Goal: Task Accomplishment & Management: Use online tool/utility

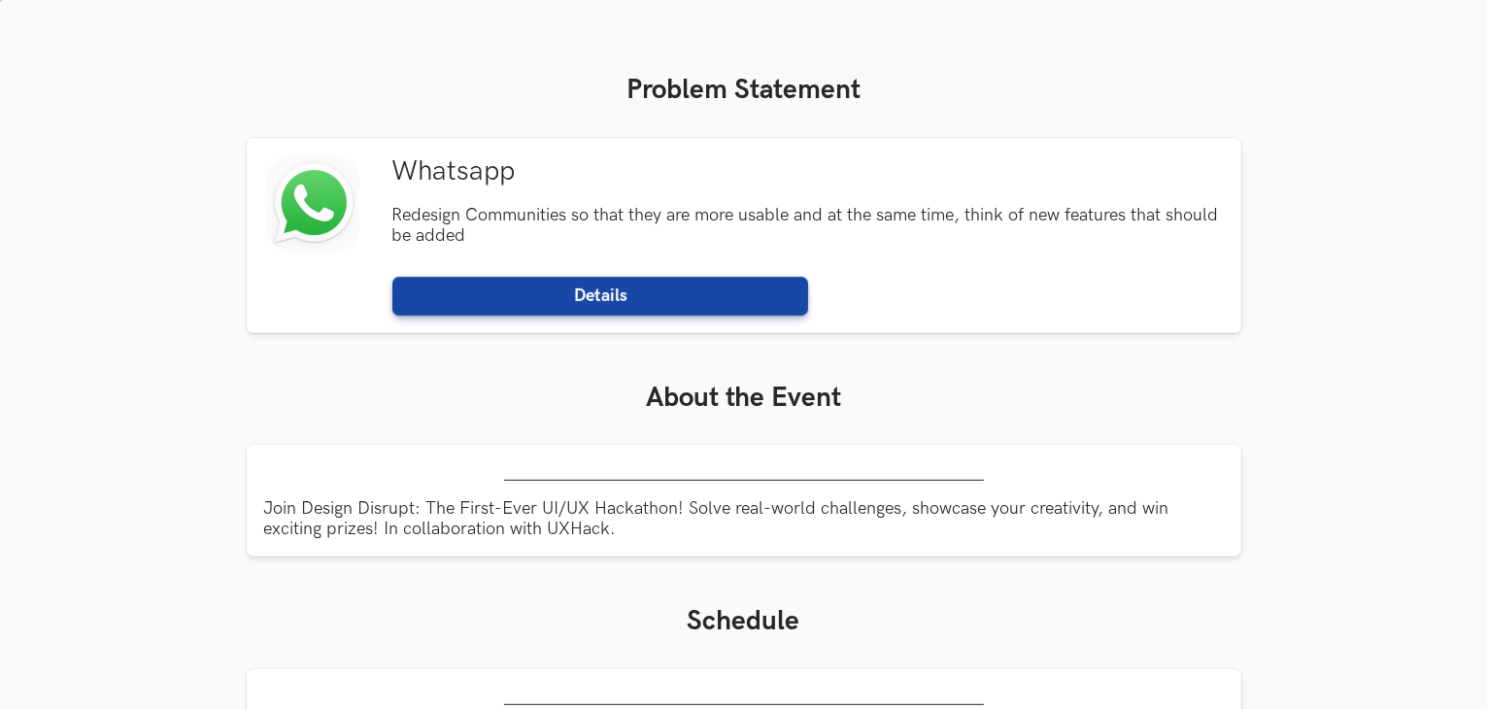
scroll to position [814, 0]
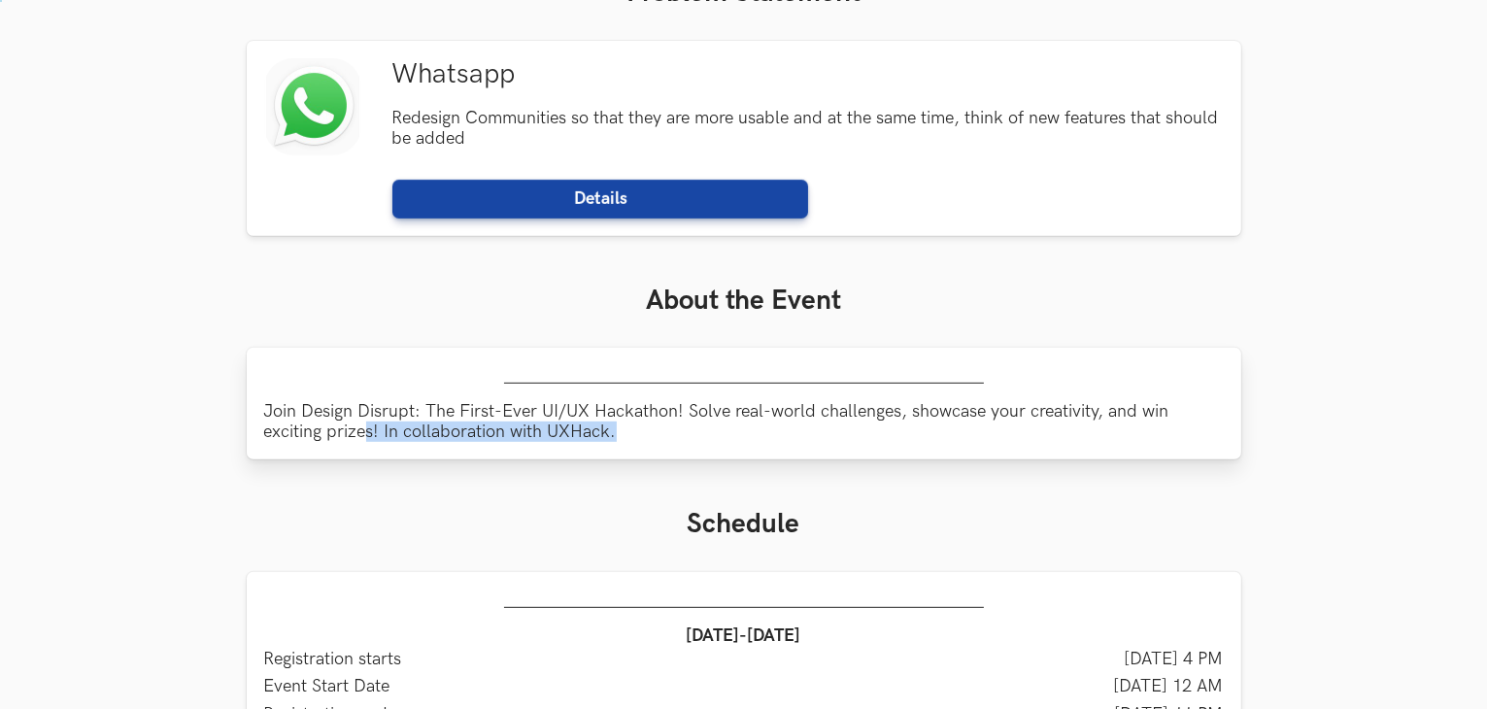
drag, startPoint x: 366, startPoint y: 428, endPoint x: 808, endPoint y: 423, distance: 441.9
click at [778, 423] on div "Join Design Disrupt: The First-Ever UI/UX Hackathon! Solve real-world challenge…" at bounding box center [744, 404] width 995 height 112
click at [820, 422] on div "Join Design Disrupt: The First-Ever UI/UX Hackathon! Solve real-world challenge…" at bounding box center [744, 404] width 995 height 112
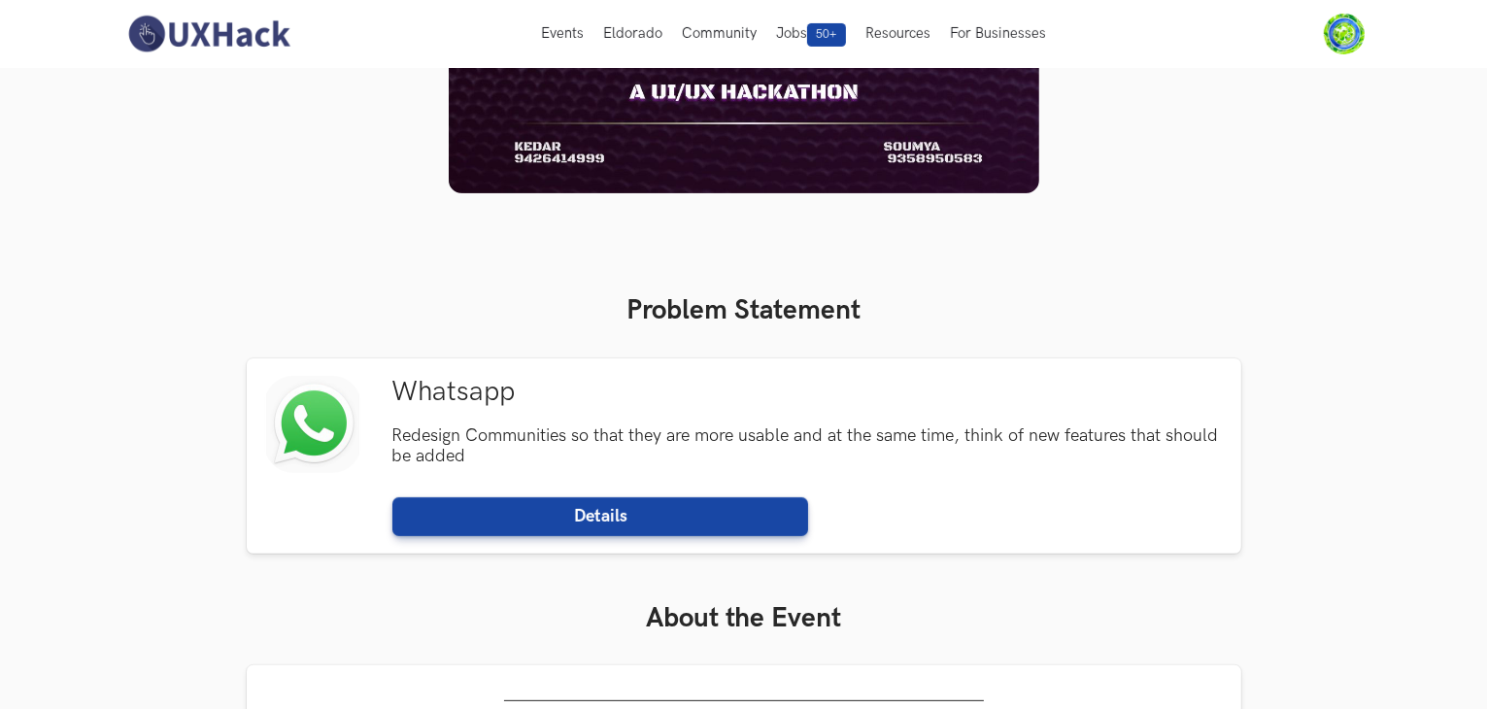
scroll to position [0, 0]
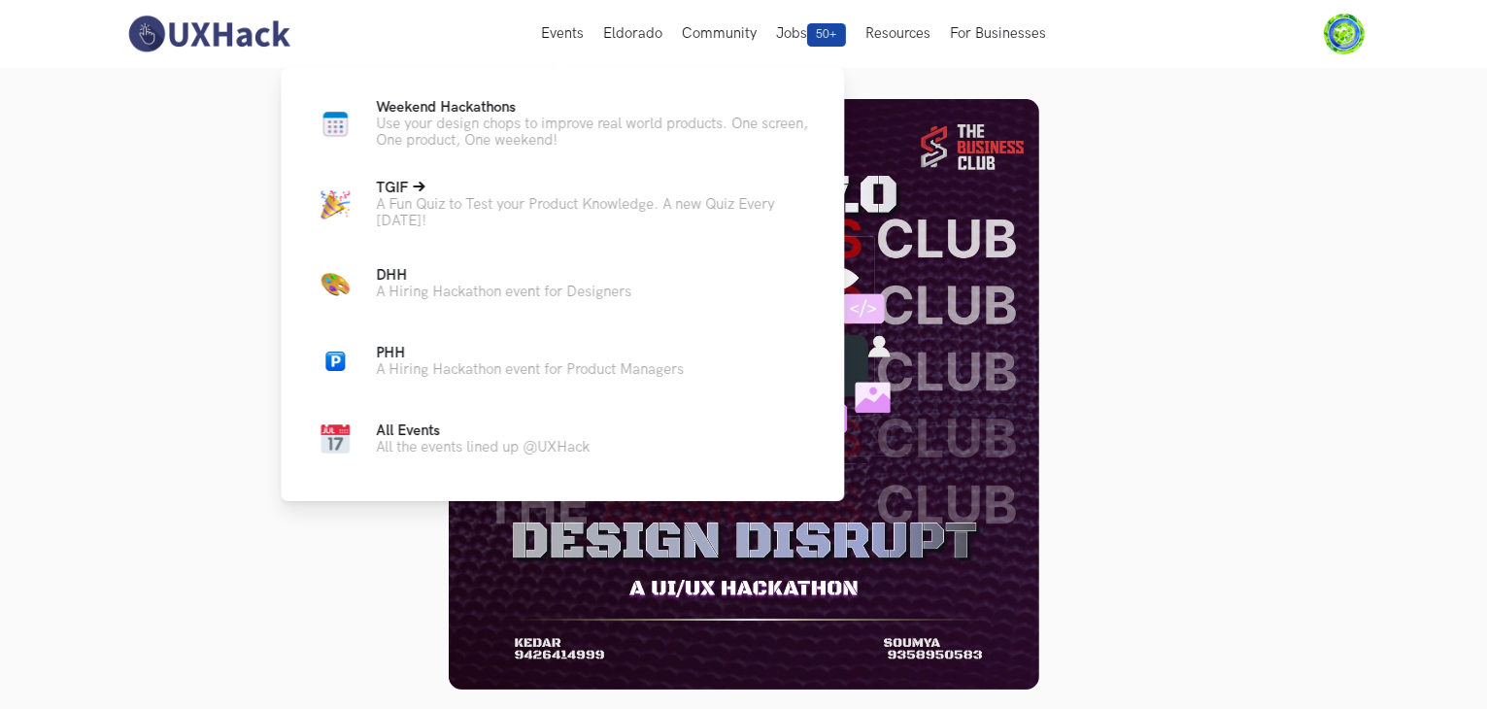
click at [466, 225] on p "A Fun Quiz to Test your Product Knowledge. A new Quiz Every [DATE]!" at bounding box center [594, 212] width 437 height 33
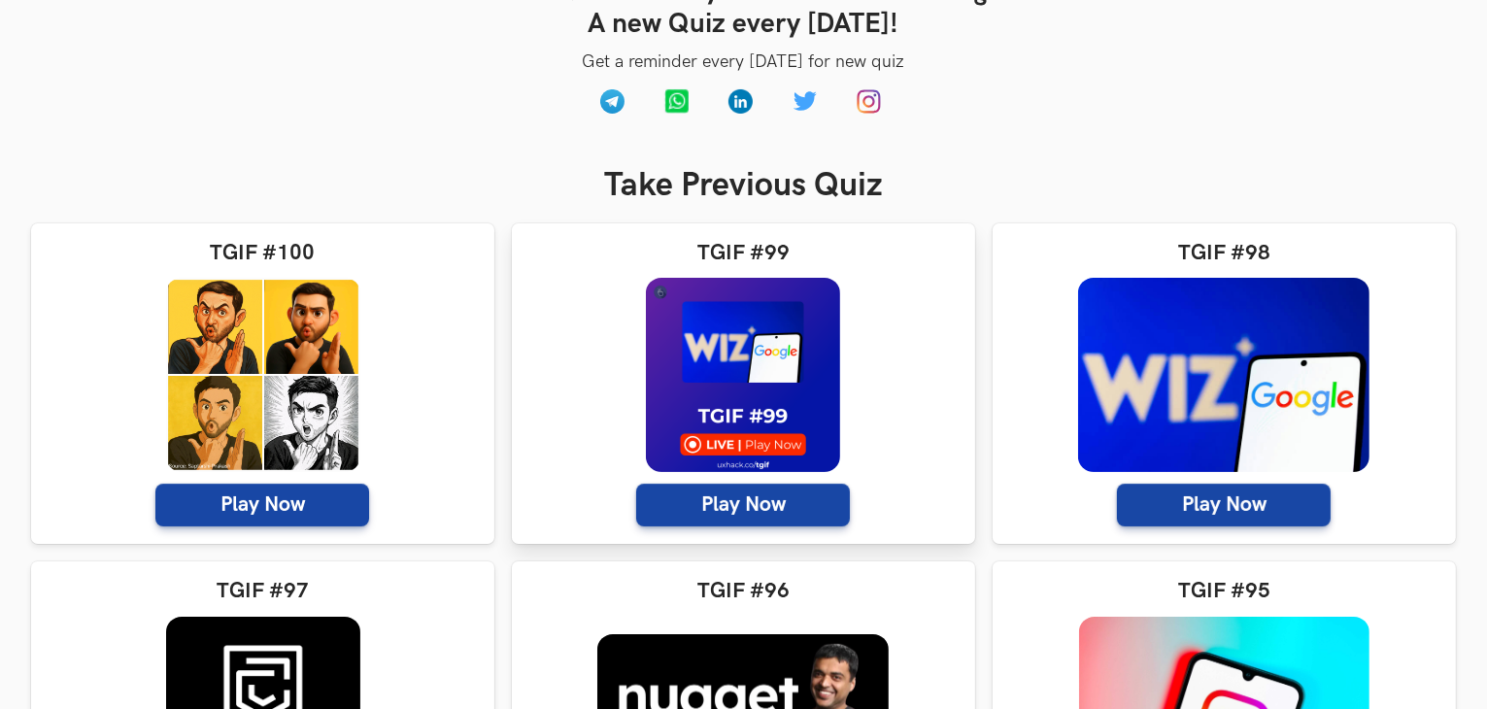
scroll to position [388, 0]
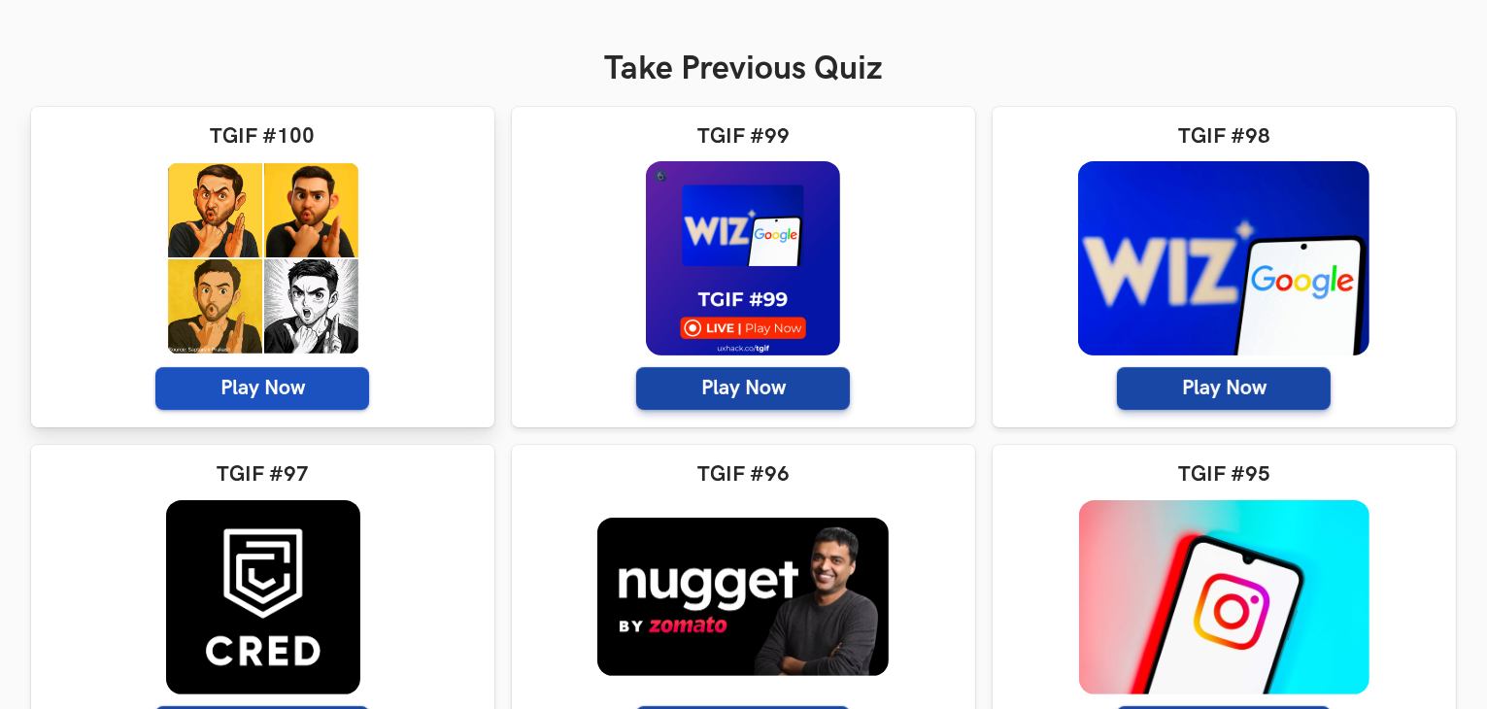
click at [249, 380] on span "Play Now" at bounding box center [262, 388] width 214 height 43
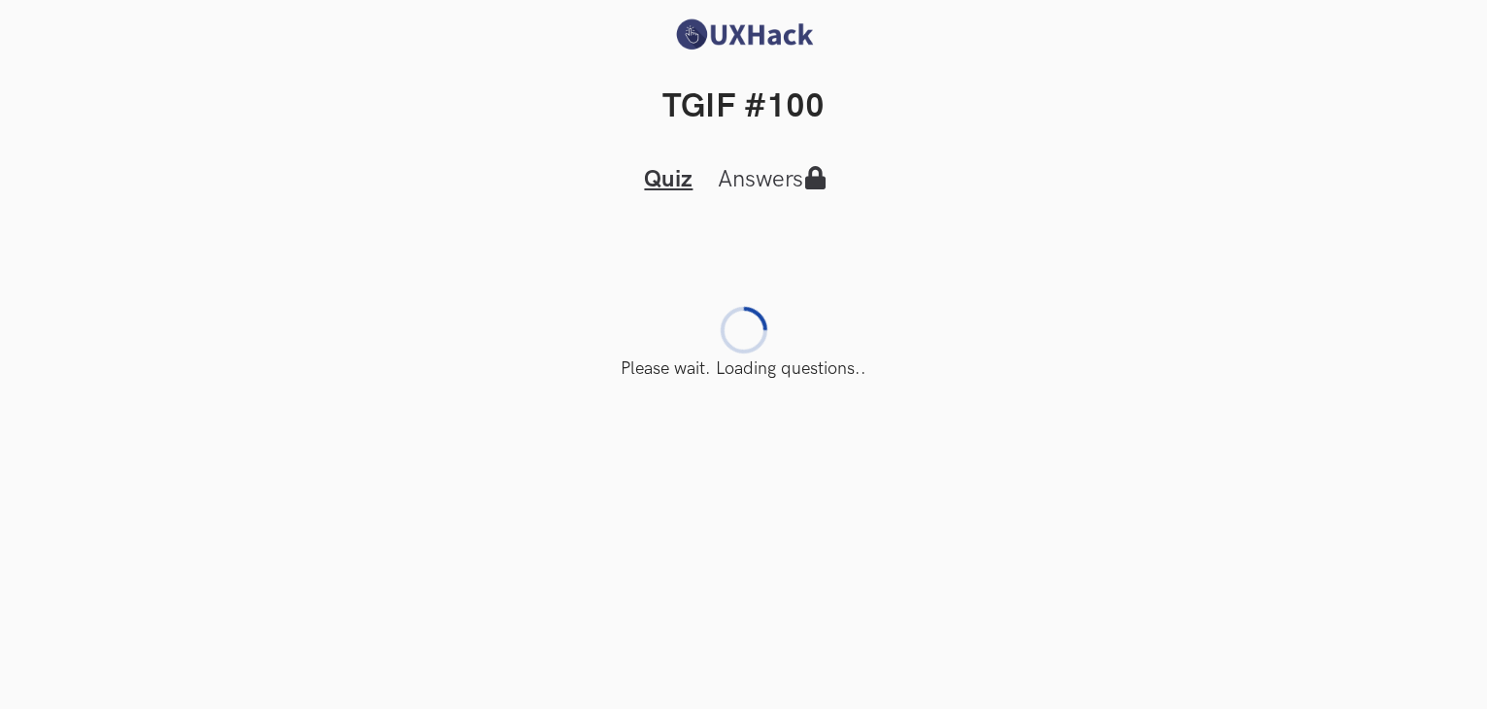
click at [793, 176] on button "Answers" at bounding box center [778, 179] width 130 height 30
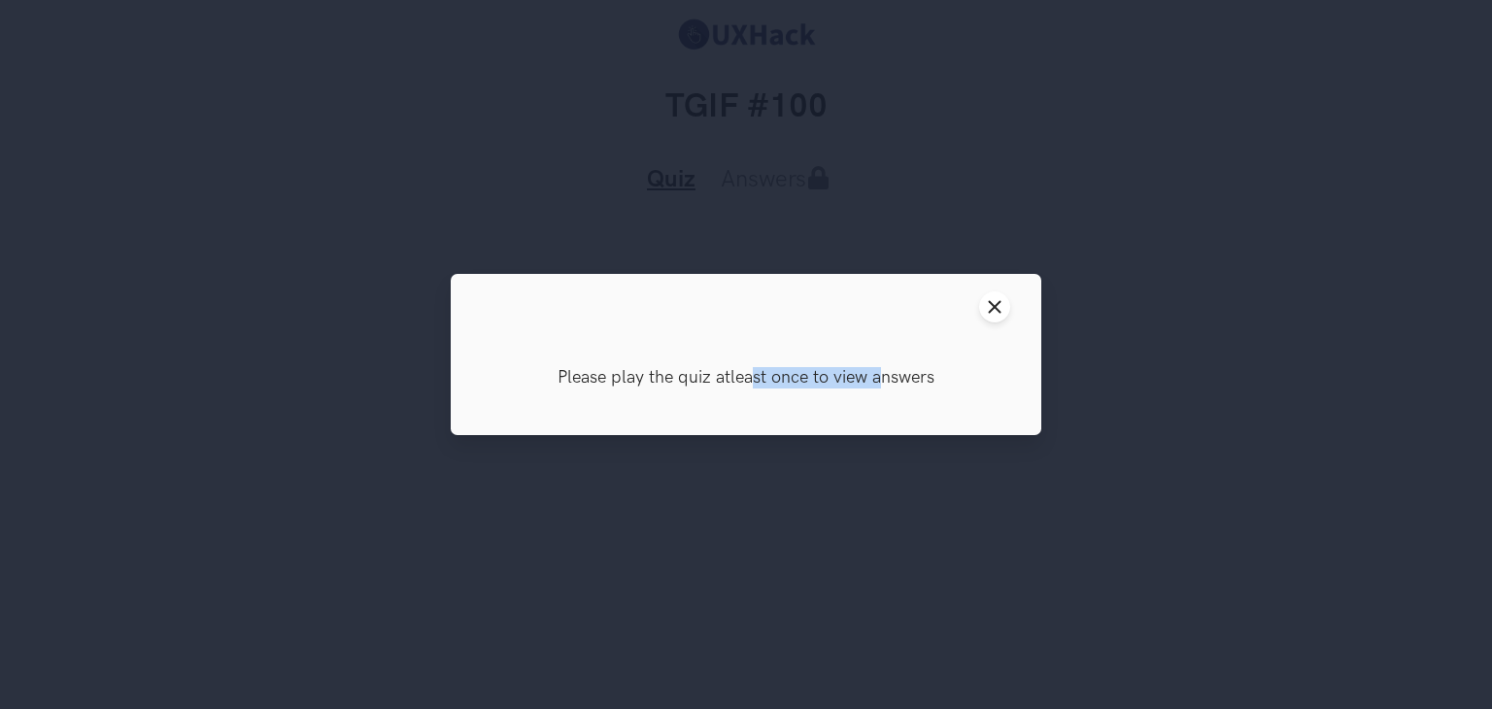
drag, startPoint x: 840, startPoint y: 359, endPoint x: 890, endPoint y: 351, distance: 50.3
click at [884, 353] on div "Please play the quiz atleast once to view answers" at bounding box center [746, 387] width 590 height 95
drag, startPoint x: 939, startPoint y: 330, endPoint x: 989, endPoint y: 315, distance: 51.9
click at [988, 312] on header "Close modal window" at bounding box center [746, 307] width 590 height 66
click at [995, 309] on icon "Close modal window" at bounding box center [995, 307] width 16 height 16
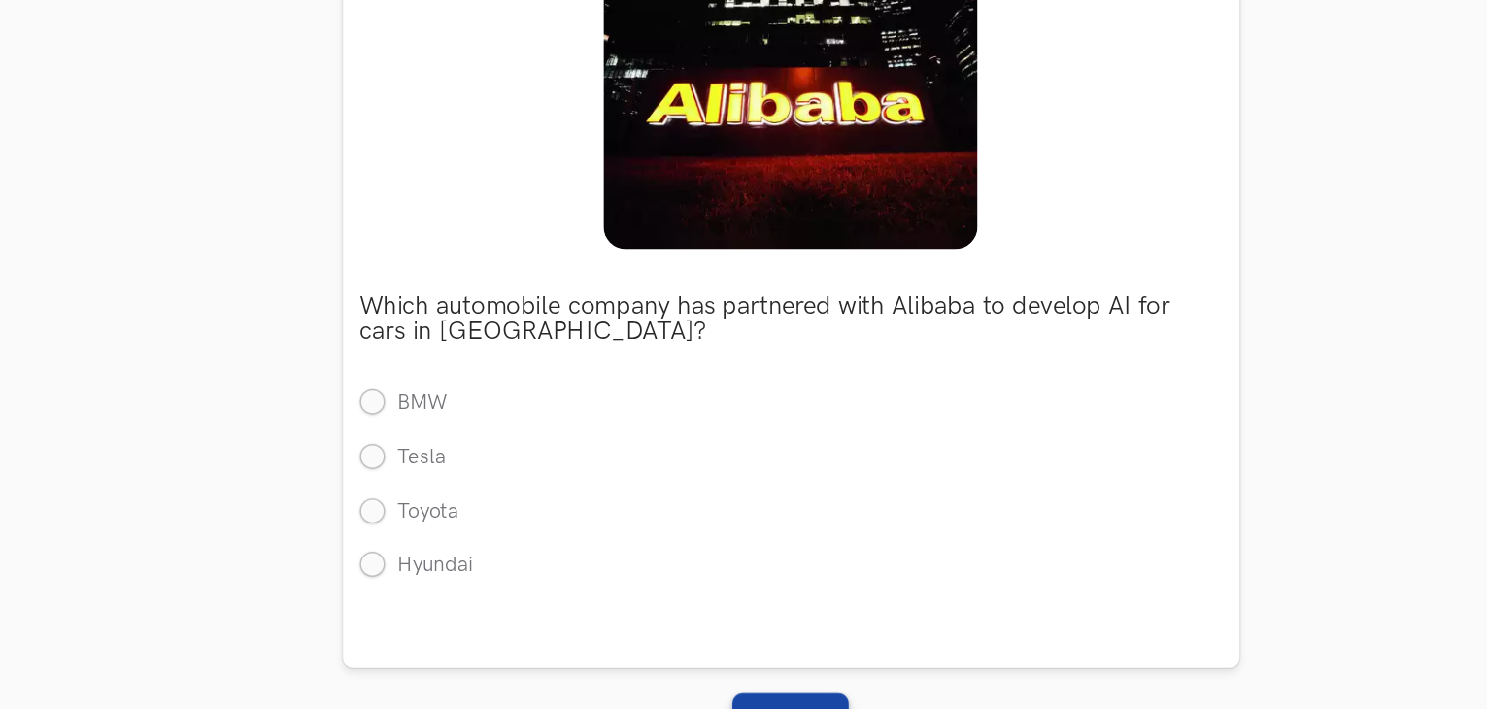
scroll to position [193, 0]
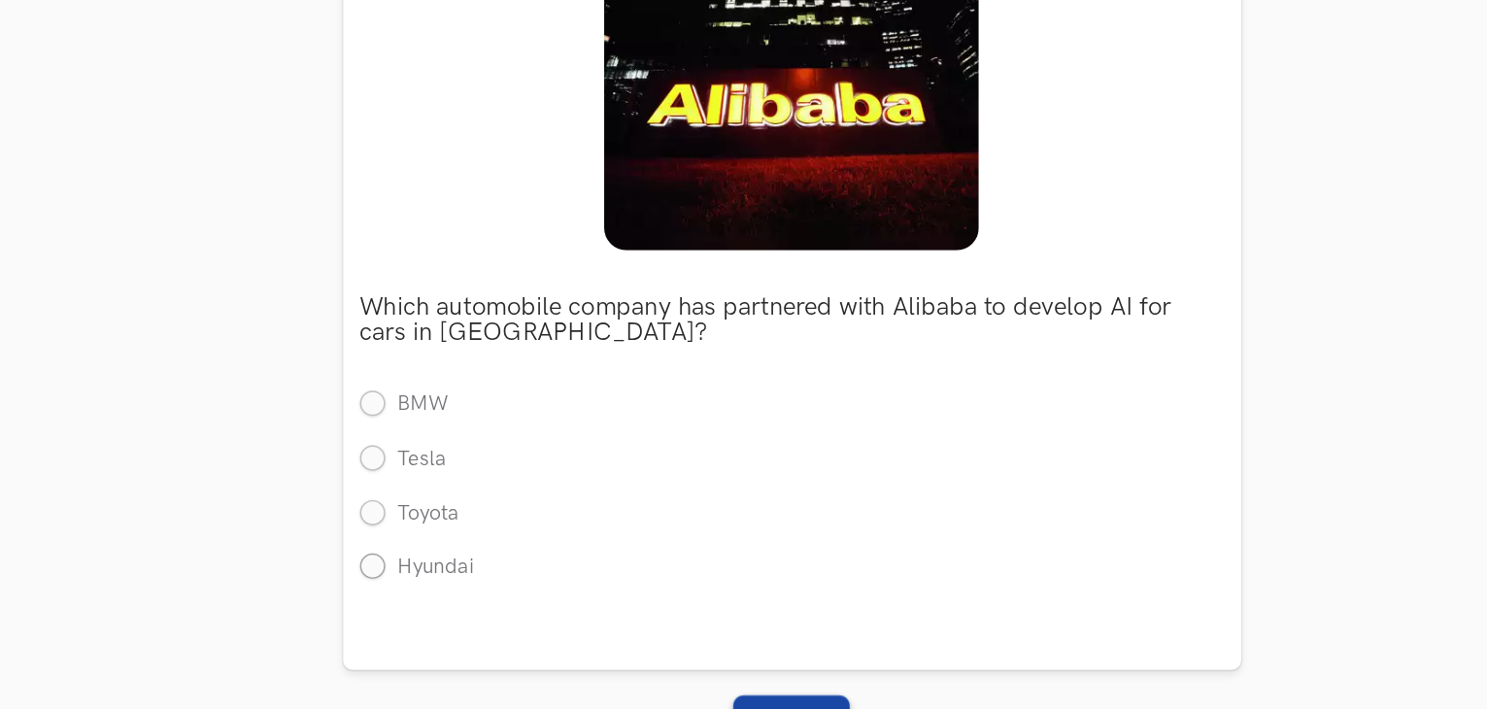
click at [460, 528] on label "Hyundai" at bounding box center [485, 522] width 80 height 20
click at [460, 528] on input "Hyundai" at bounding box center [453, 522] width 17 height 17
radio input "true"
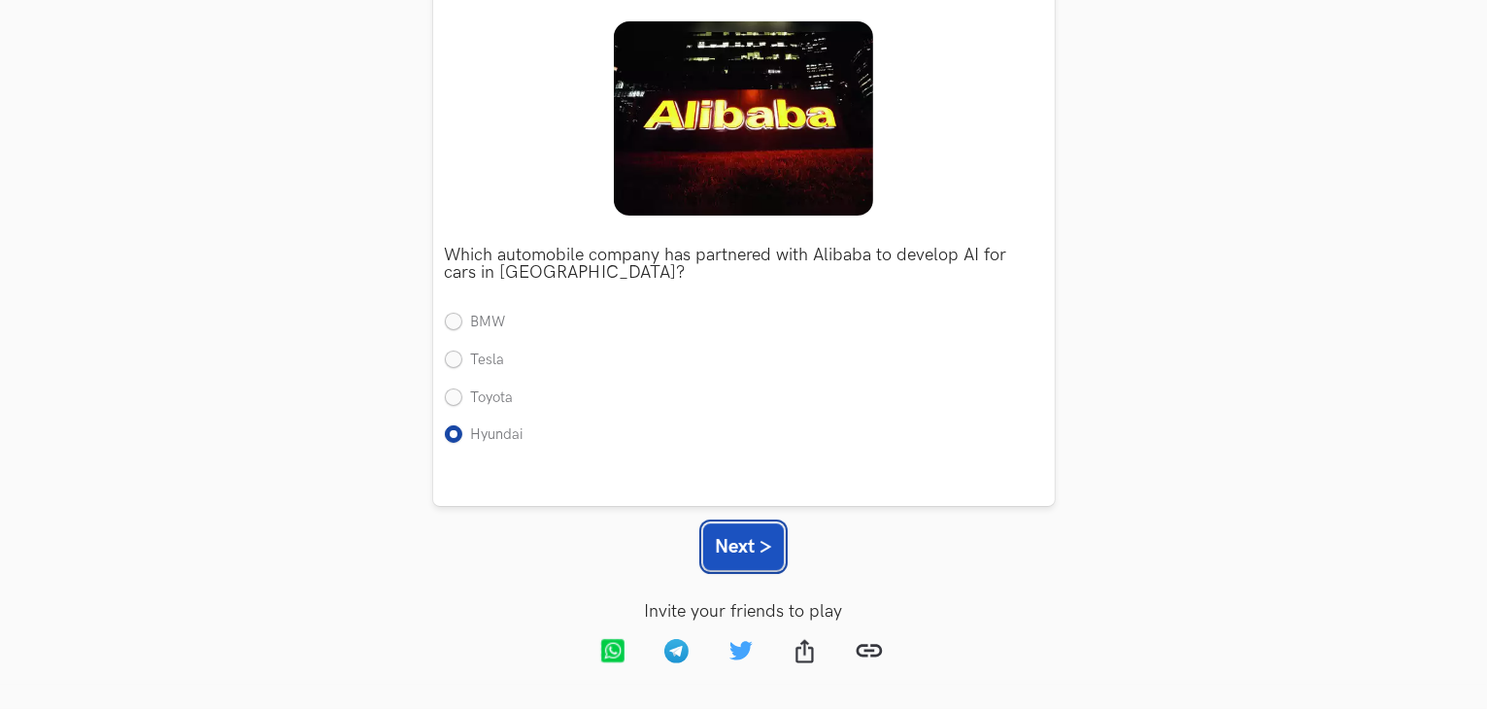
click at [723, 534] on button "Next >" at bounding box center [743, 546] width 81 height 47
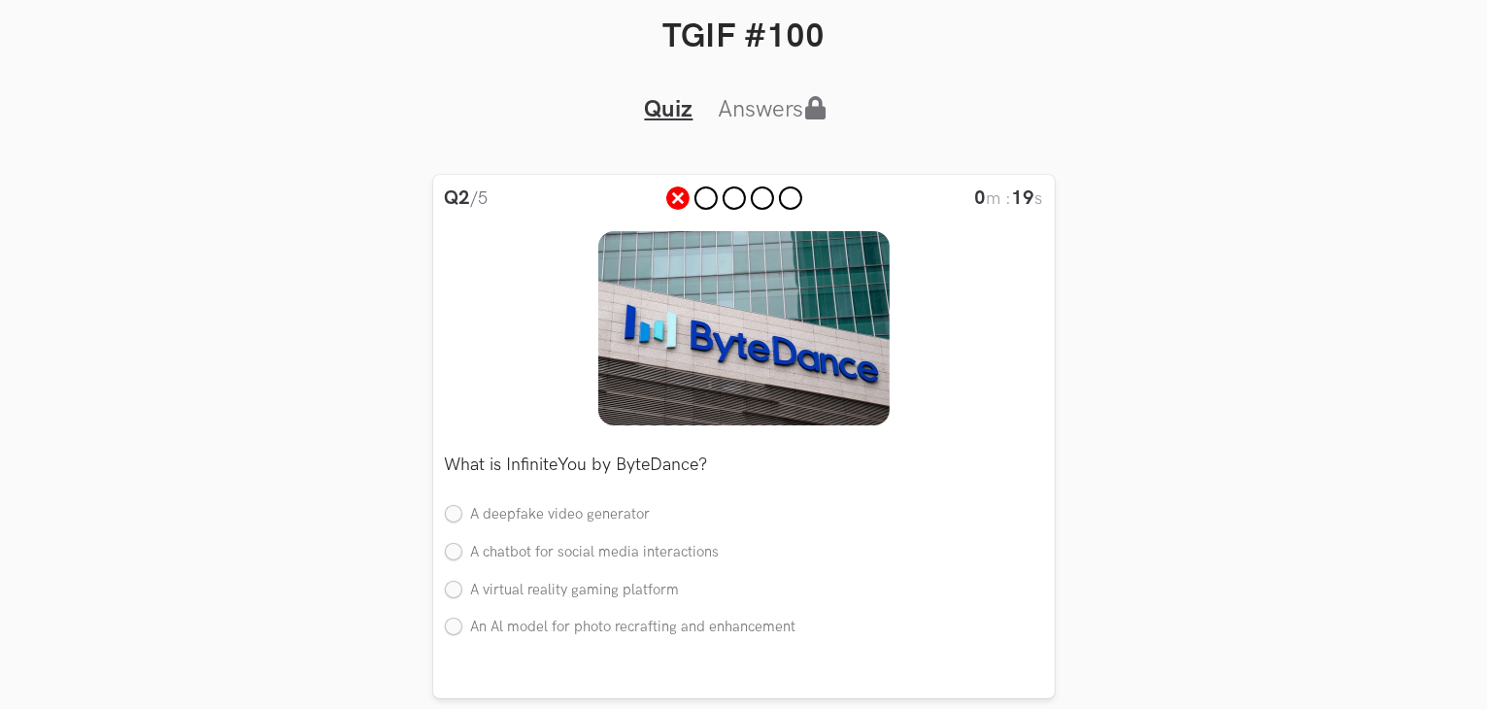
scroll to position [167, 0]
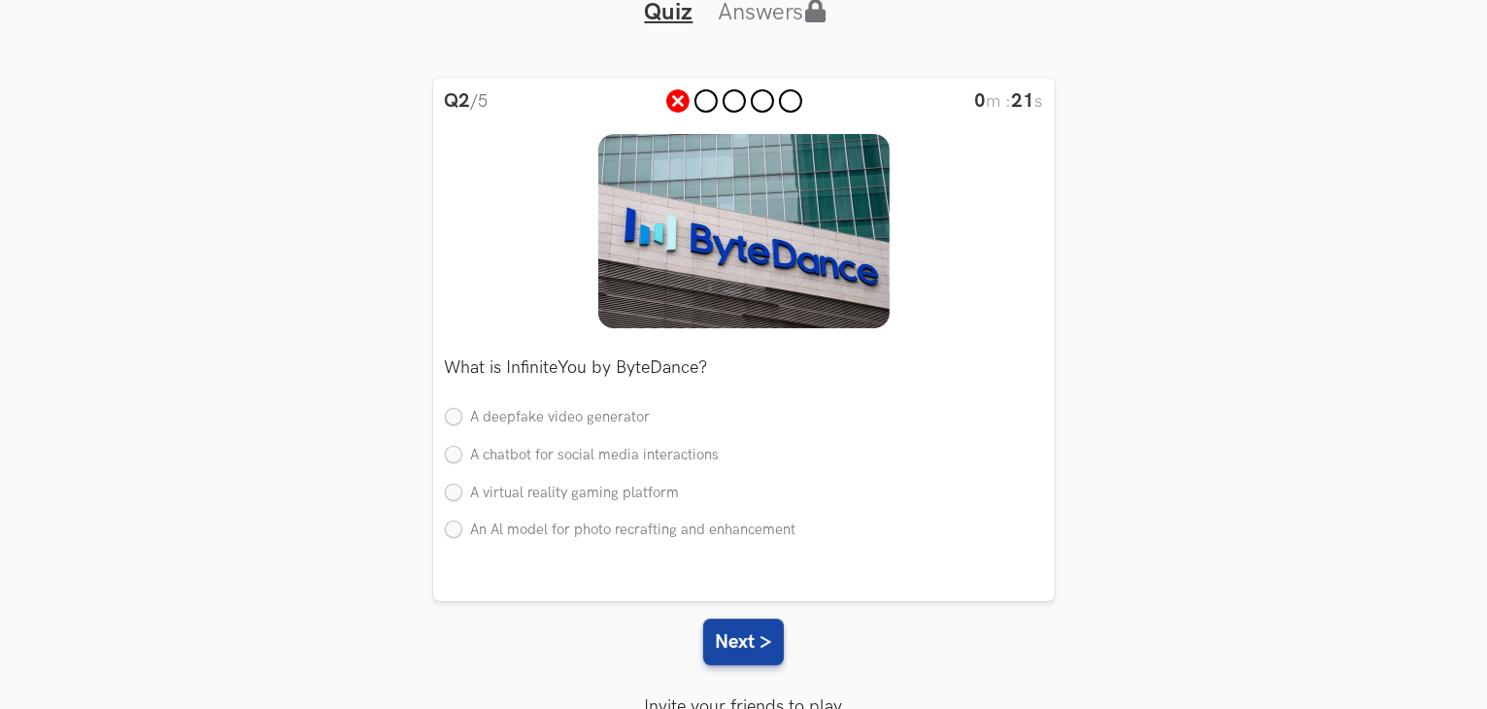
click at [704, 98] on li at bounding box center [705, 100] width 23 height 23
click at [474, 463] on label "A chatbot for social media interactions" at bounding box center [582, 456] width 275 height 20
click at [462, 463] on input "A chatbot for social media interactions" at bounding box center [453, 455] width 17 height 17
radio input "true"
click at [757, 645] on button "Next >" at bounding box center [743, 642] width 81 height 47
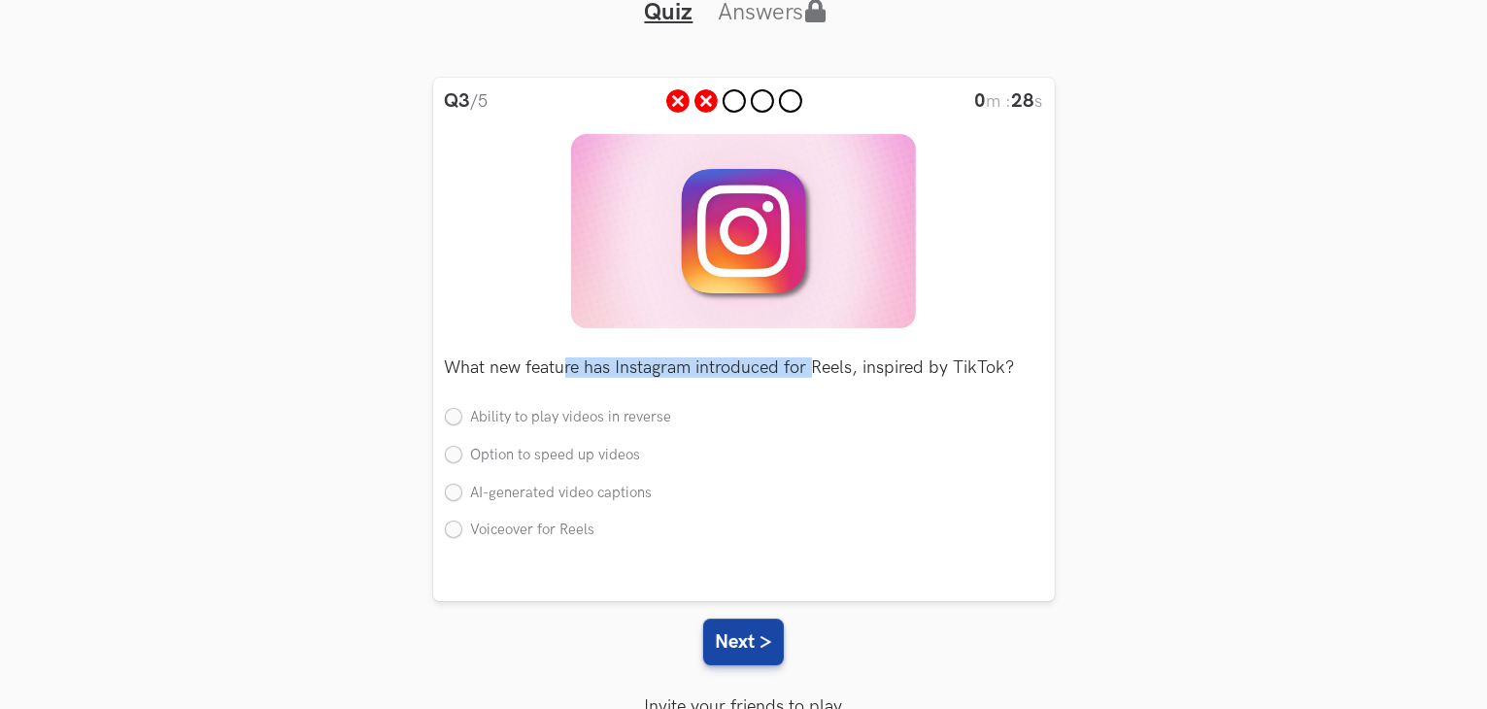
drag, startPoint x: 569, startPoint y: 370, endPoint x: 824, endPoint y: 370, distance: 254.5
click at [820, 370] on p "What new feature has Instagram introduced for Reels, inspired by TikTok?" at bounding box center [744, 367] width 598 height 17
click at [824, 370] on p "What new feature has Instagram introduced for Reels, inspired by TikTok?" at bounding box center [744, 367] width 598 height 17
click at [552, 462] on label "Option to speed up videos" at bounding box center [543, 456] width 196 height 20
click at [462, 462] on input "Option to speed up videos" at bounding box center [453, 455] width 17 height 17
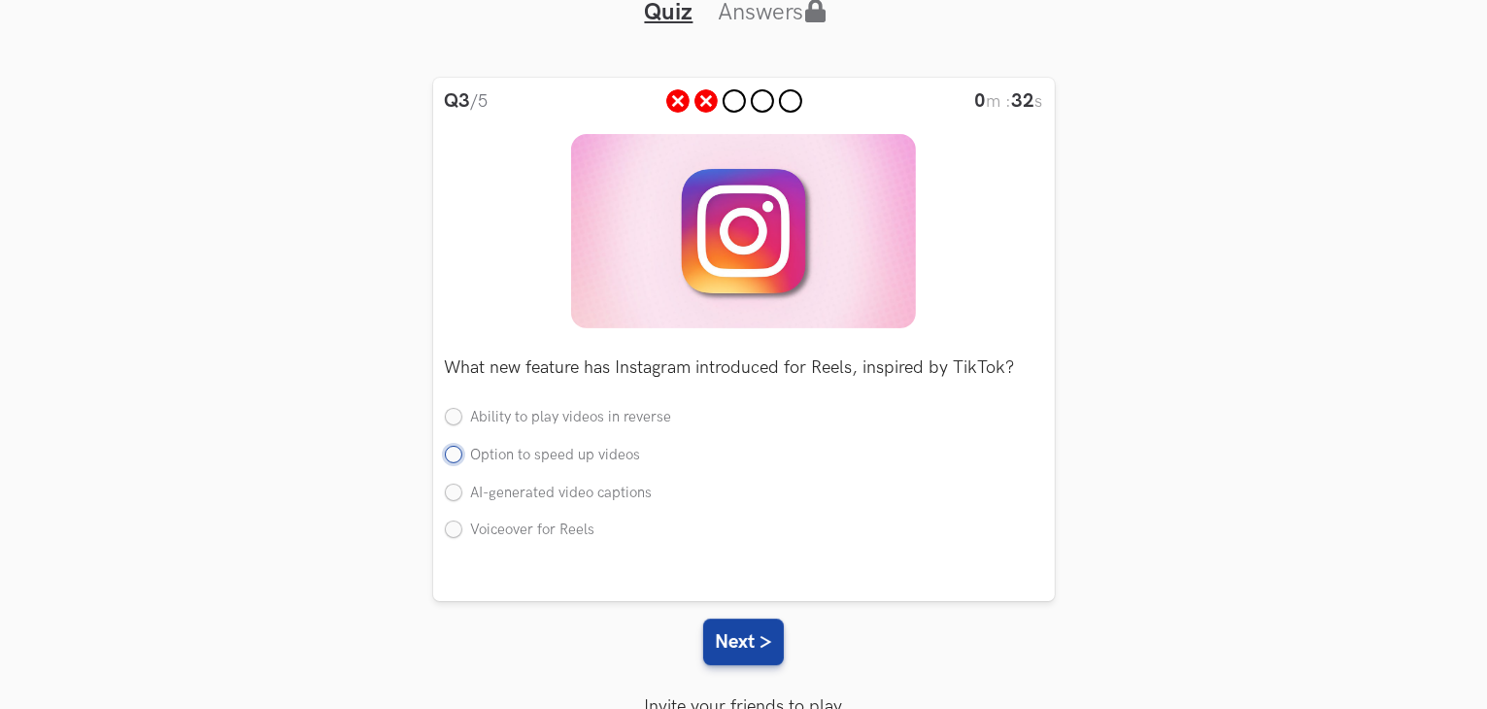
radio input "true"
click at [566, 496] on label "AI-generated video captions" at bounding box center [549, 494] width 208 height 20
click at [462, 496] on input "AI-generated video captions" at bounding box center [453, 493] width 17 height 17
radio input "true"
click at [745, 647] on button "Next >" at bounding box center [743, 642] width 81 height 47
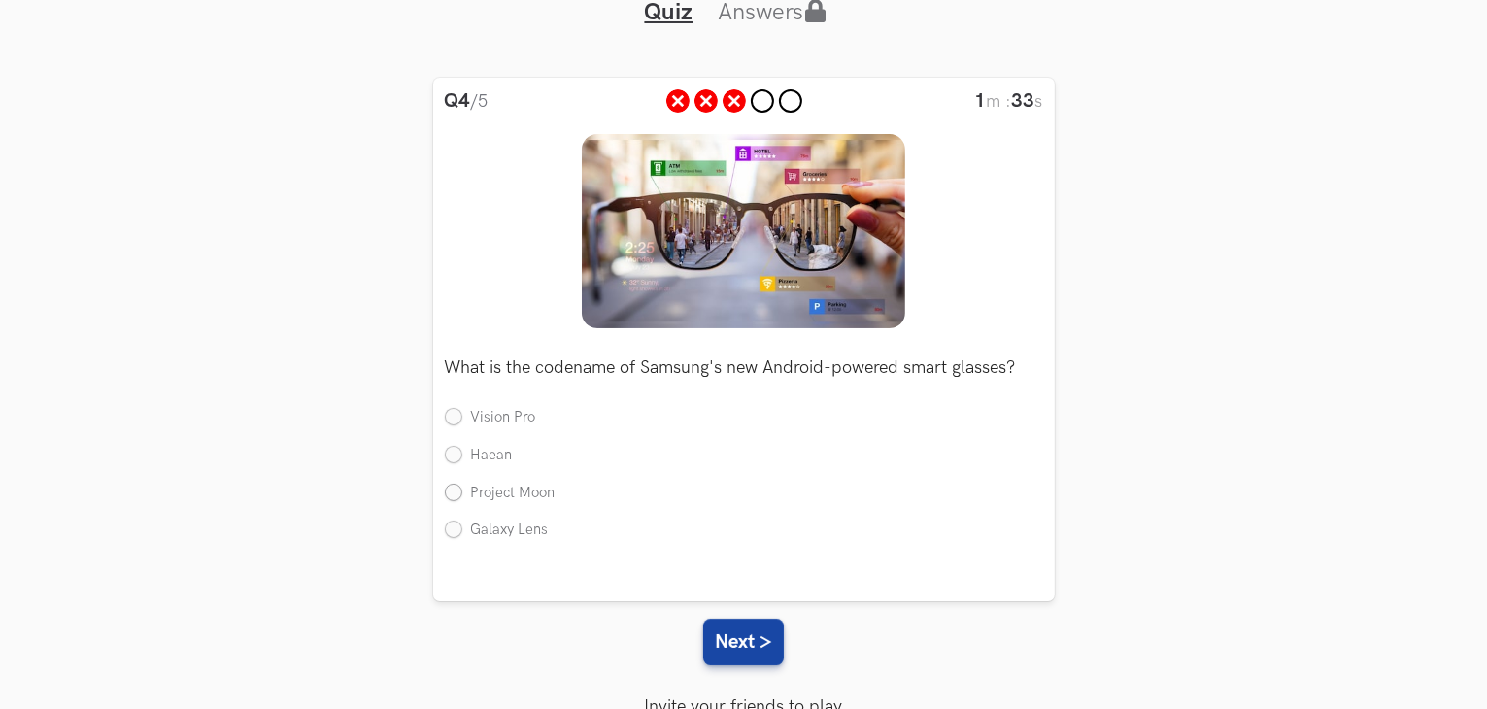
click at [510, 493] on label "Project Moon" at bounding box center [500, 494] width 111 height 20
click at [462, 493] on input "Project Moon" at bounding box center [453, 493] width 17 height 17
radio input "true"
click at [748, 654] on button "Next >" at bounding box center [743, 642] width 81 height 47
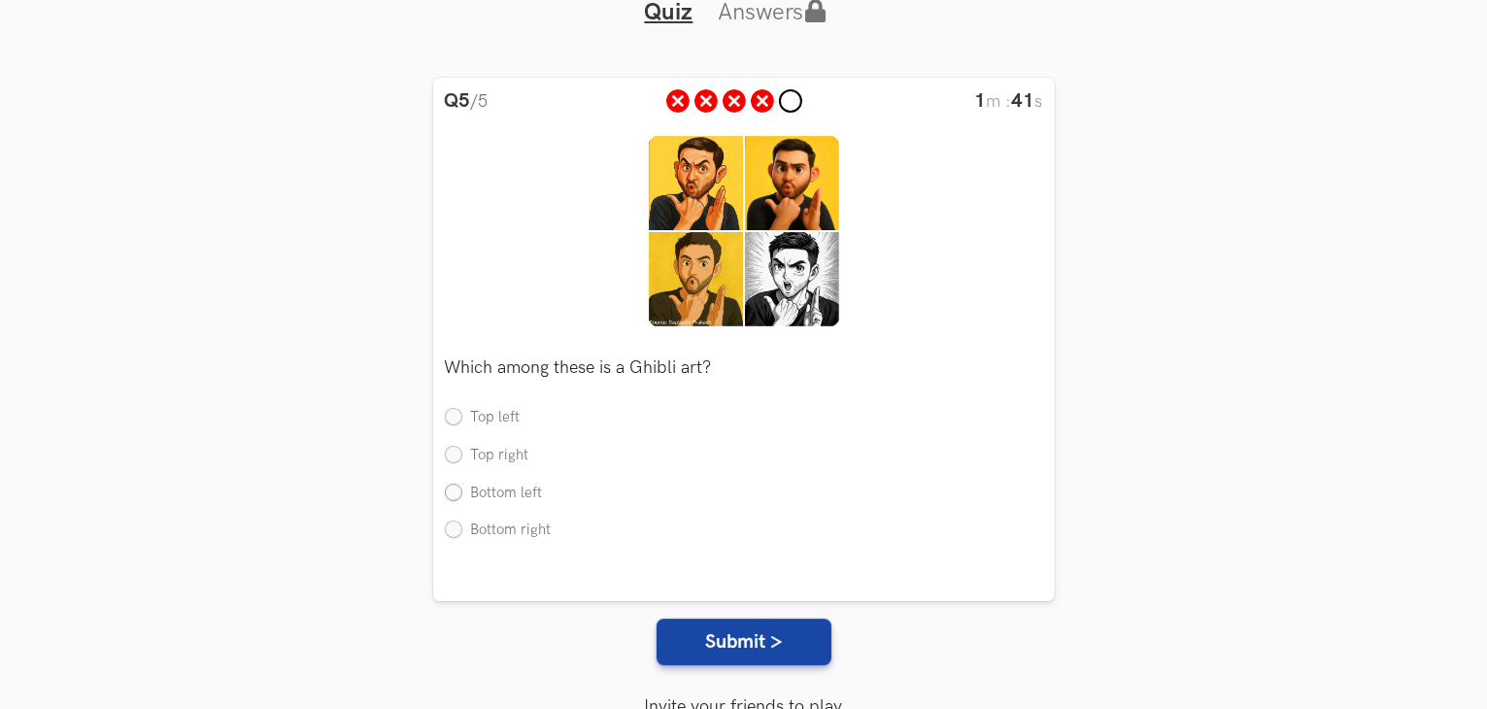
click at [513, 490] on label "Bottom left" at bounding box center [494, 494] width 98 height 20
click at [462, 490] on input "Bottom left" at bounding box center [453, 493] width 17 height 17
radio input "true"
click at [726, 642] on button "Submit >" at bounding box center [744, 642] width 175 height 47
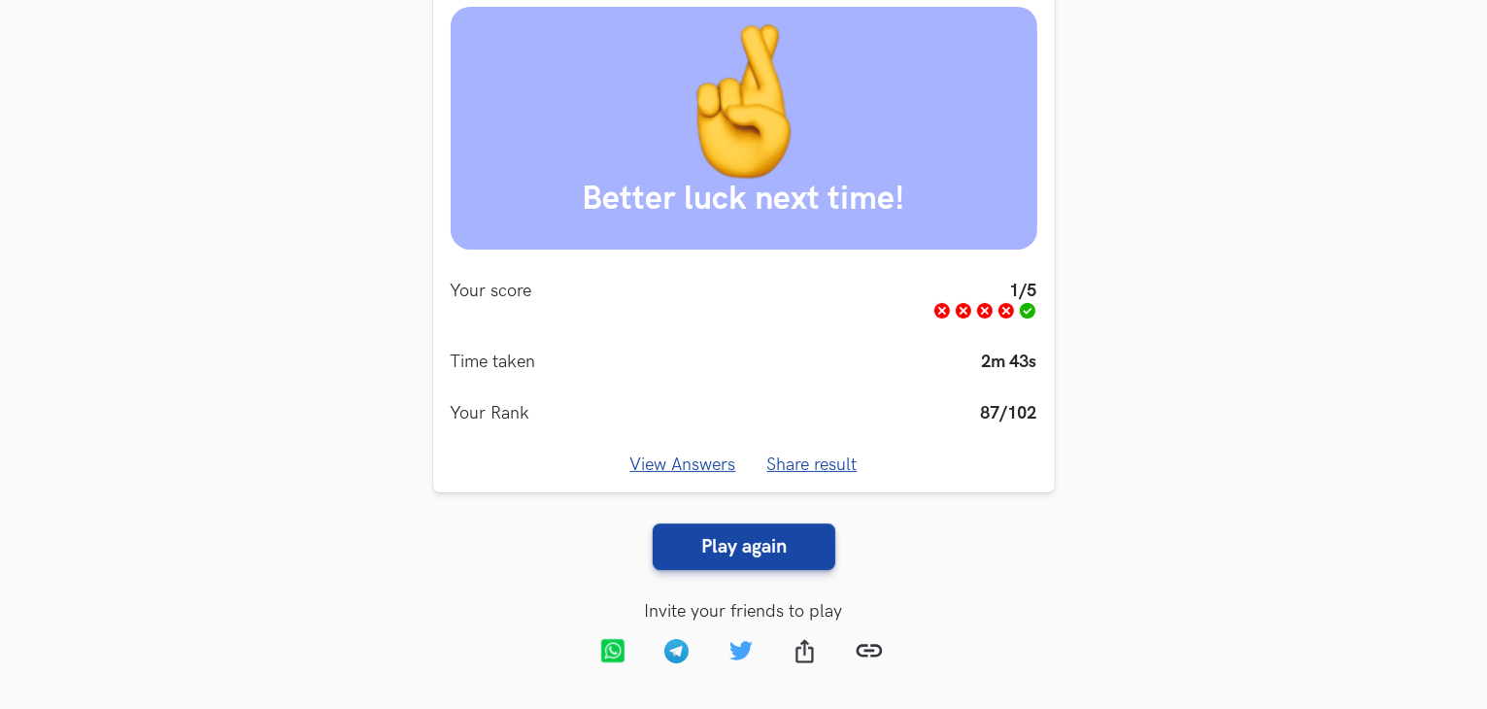
scroll to position [0, 0]
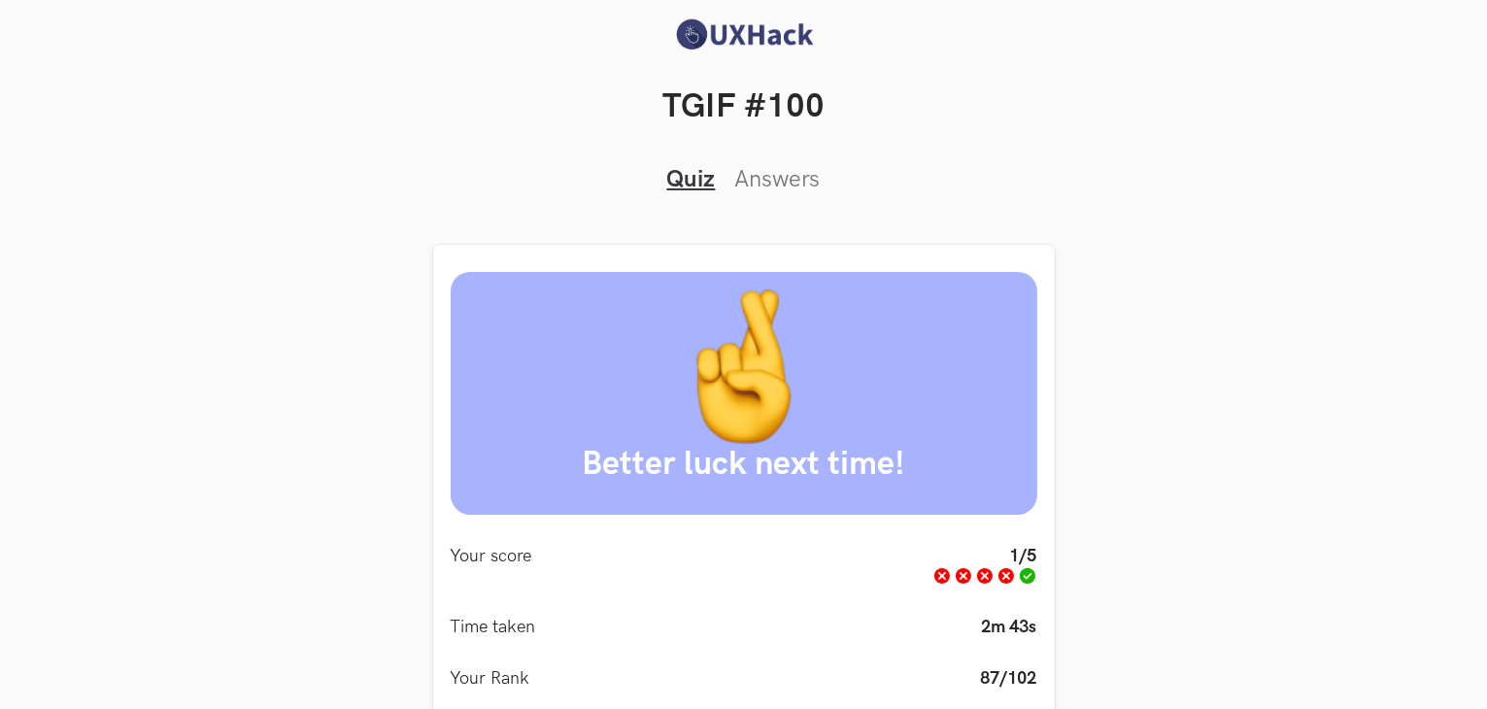
click at [764, 33] on img at bounding box center [744, 34] width 146 height 34
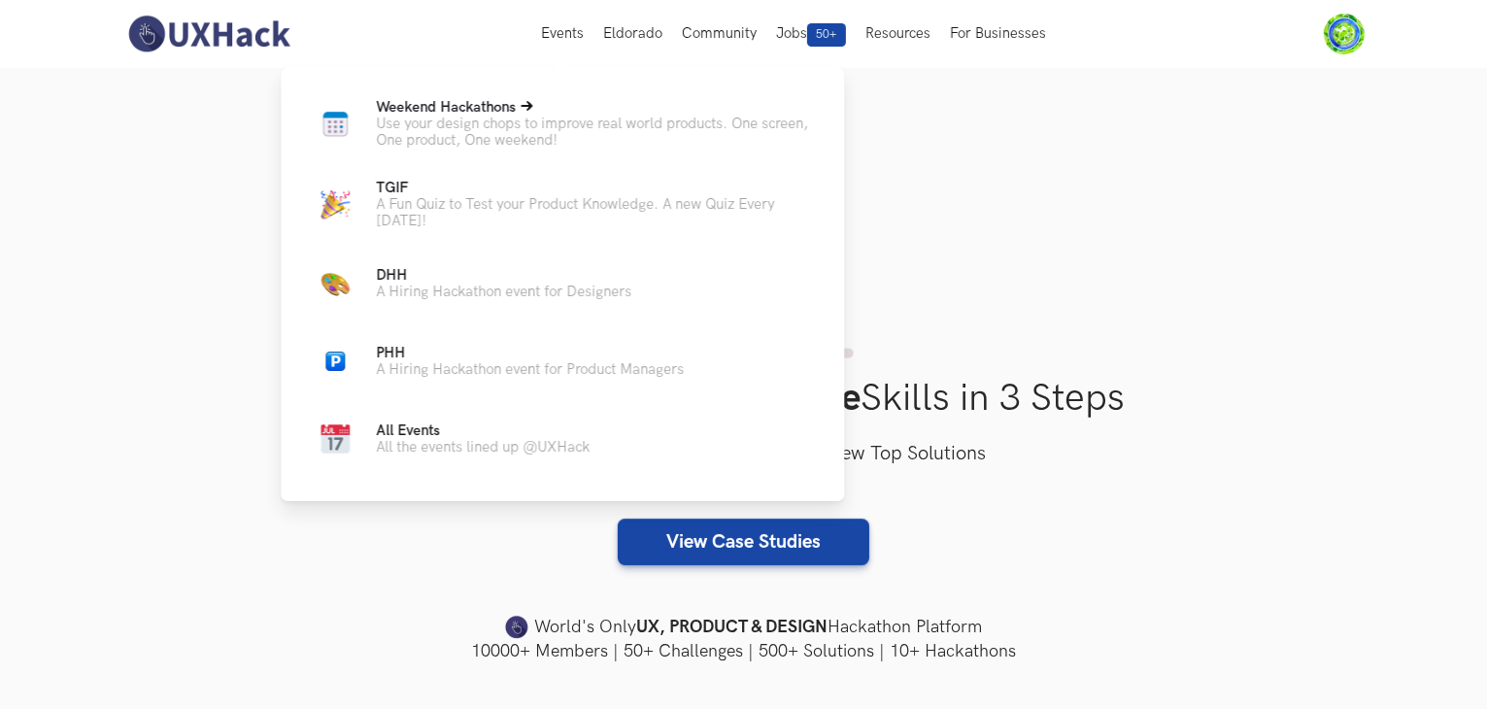
click at [528, 116] on p "Weekend Hackathons Live" at bounding box center [594, 107] width 437 height 17
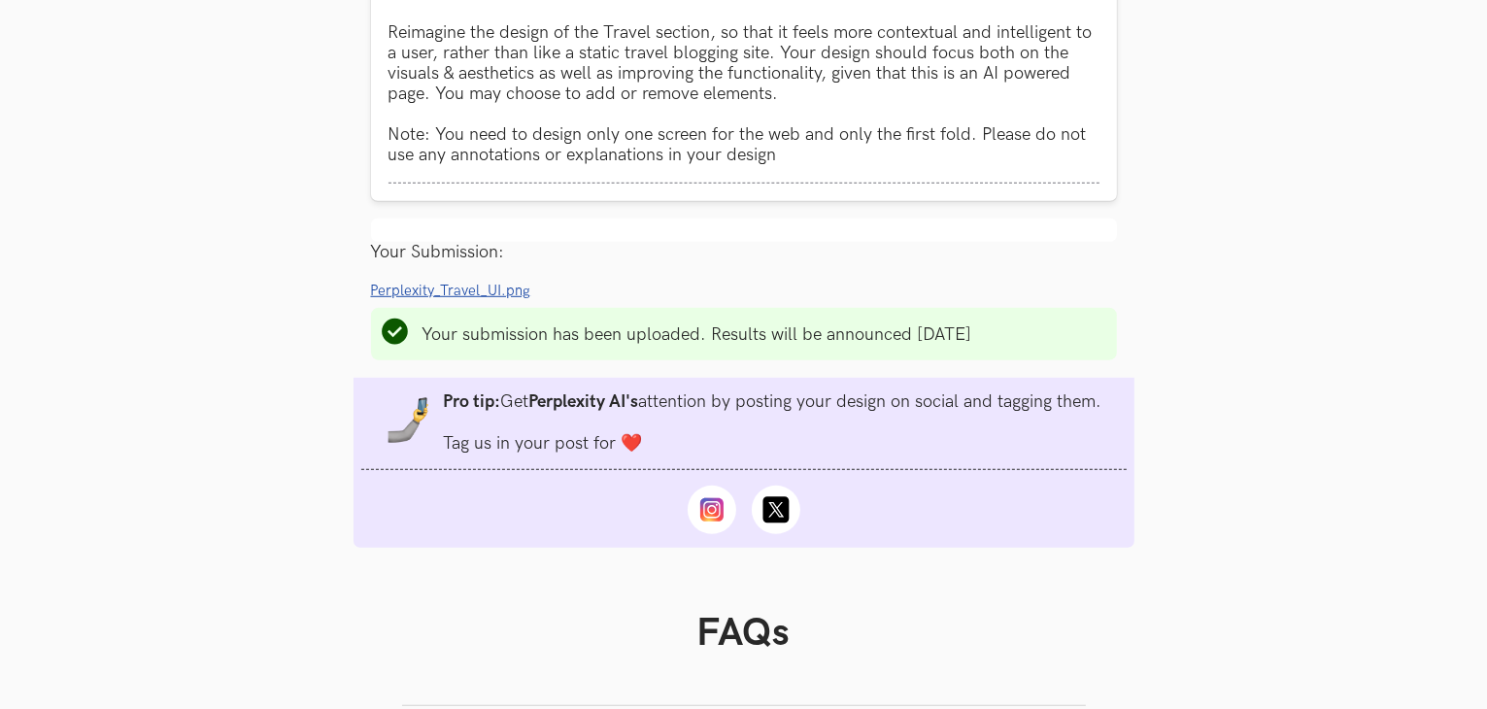
scroll to position [1360, 0]
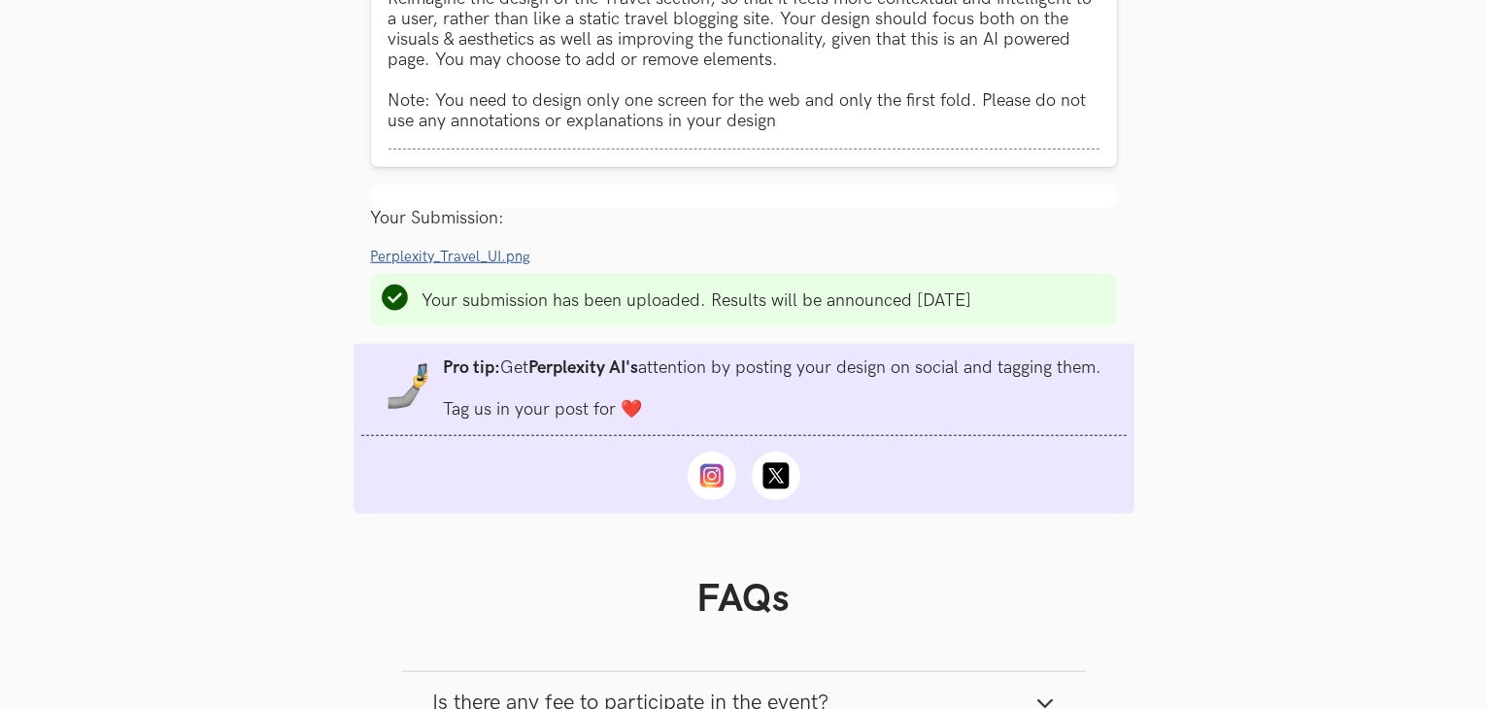
click at [486, 253] on span "Perplexity_Travel_UI.png" at bounding box center [451, 257] width 160 height 17
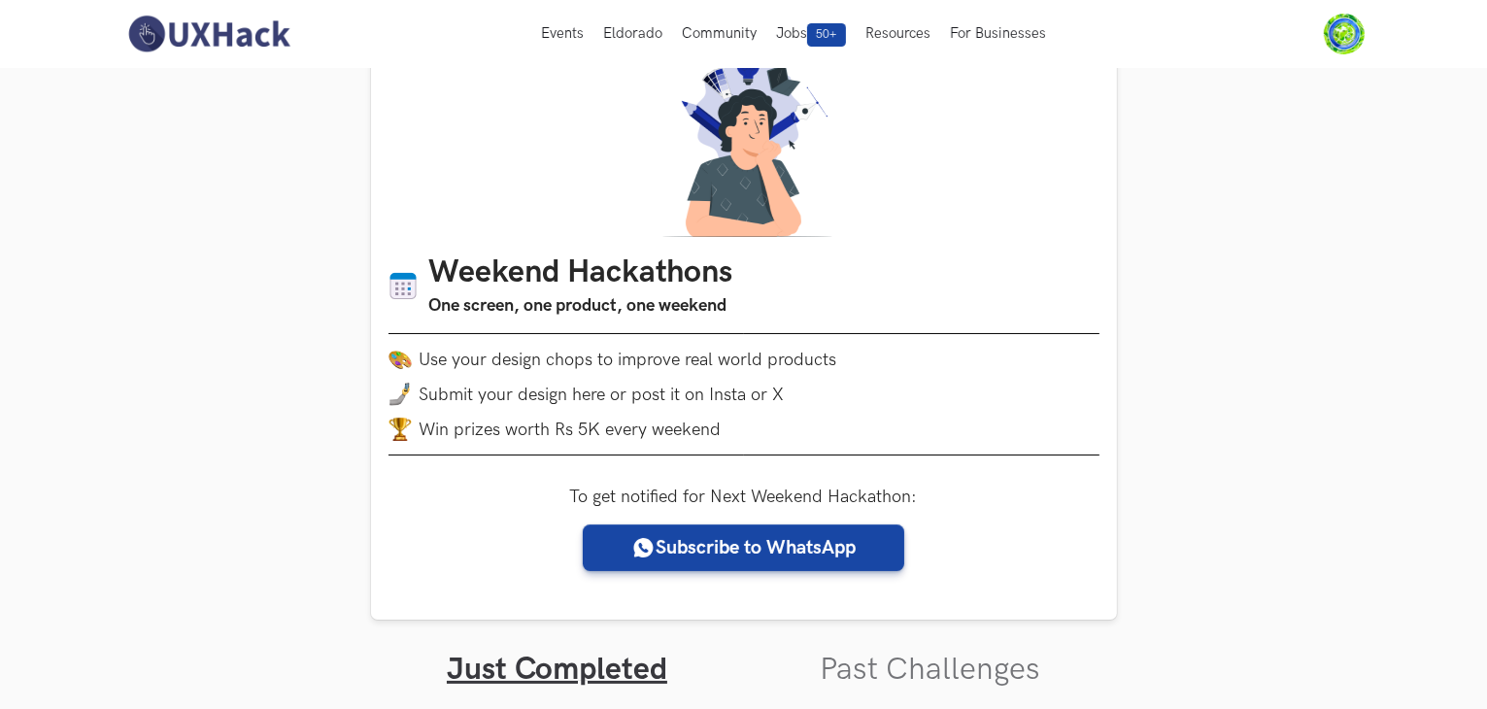
scroll to position [0, 0]
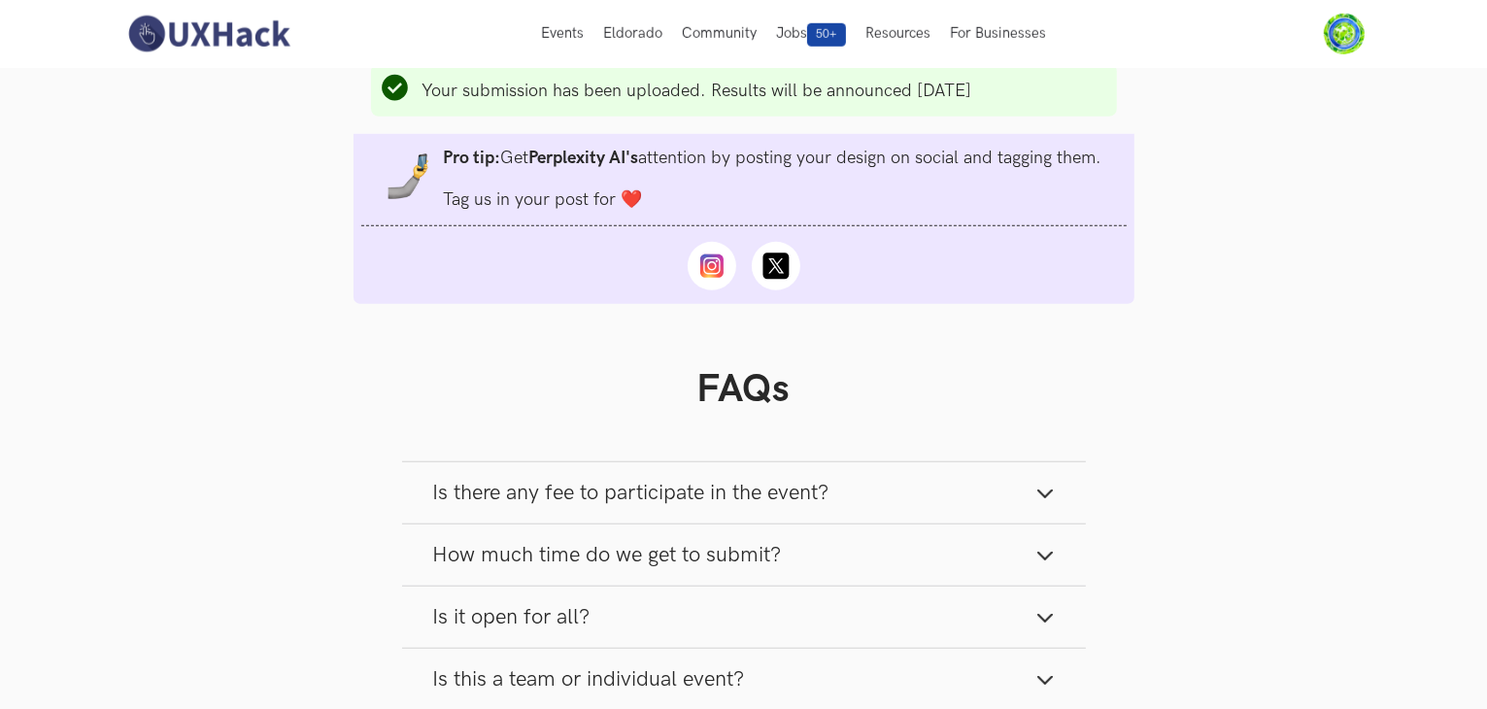
scroll to position [1457, 0]
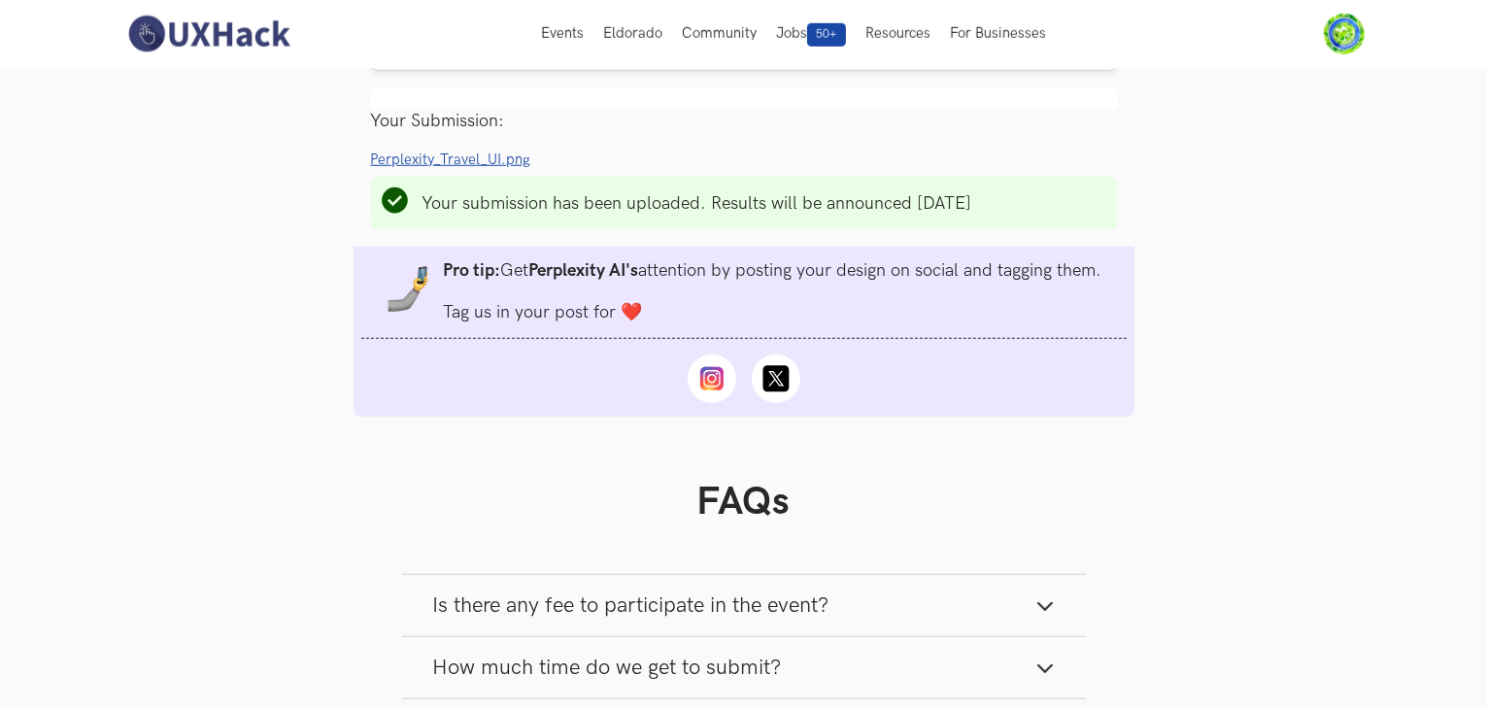
click at [460, 168] on span "Perplexity_Travel_UI.png" at bounding box center [451, 160] width 160 height 17
click at [773, 383] on icon at bounding box center [775, 378] width 31 height 31
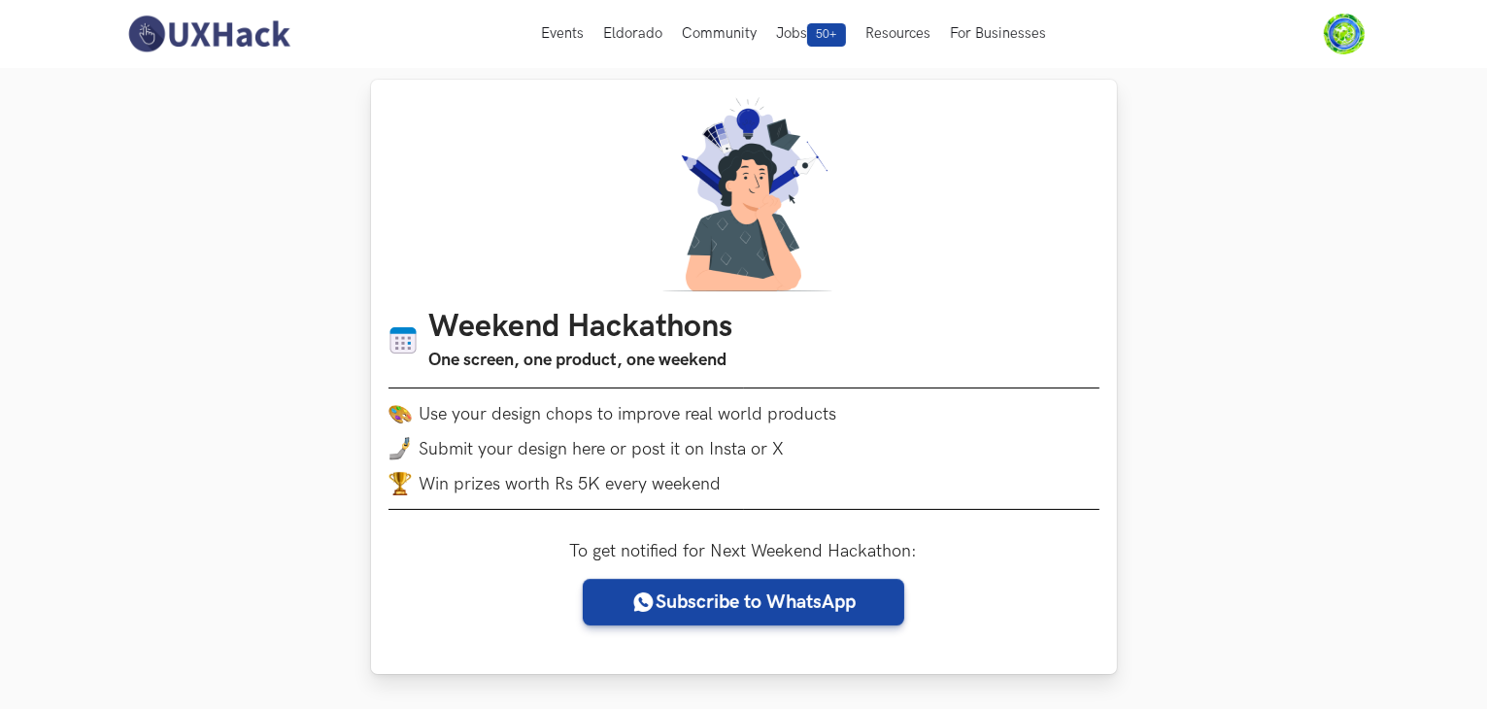
scroll to position [5, 0]
drag, startPoint x: 482, startPoint y: 421, endPoint x: 598, endPoint y: 405, distance: 117.6
click at [598, 405] on li "Use your design chops to improve real world products" at bounding box center [743, 414] width 711 height 23
drag, startPoint x: 497, startPoint y: 473, endPoint x: 552, endPoint y: 470, distance: 54.5
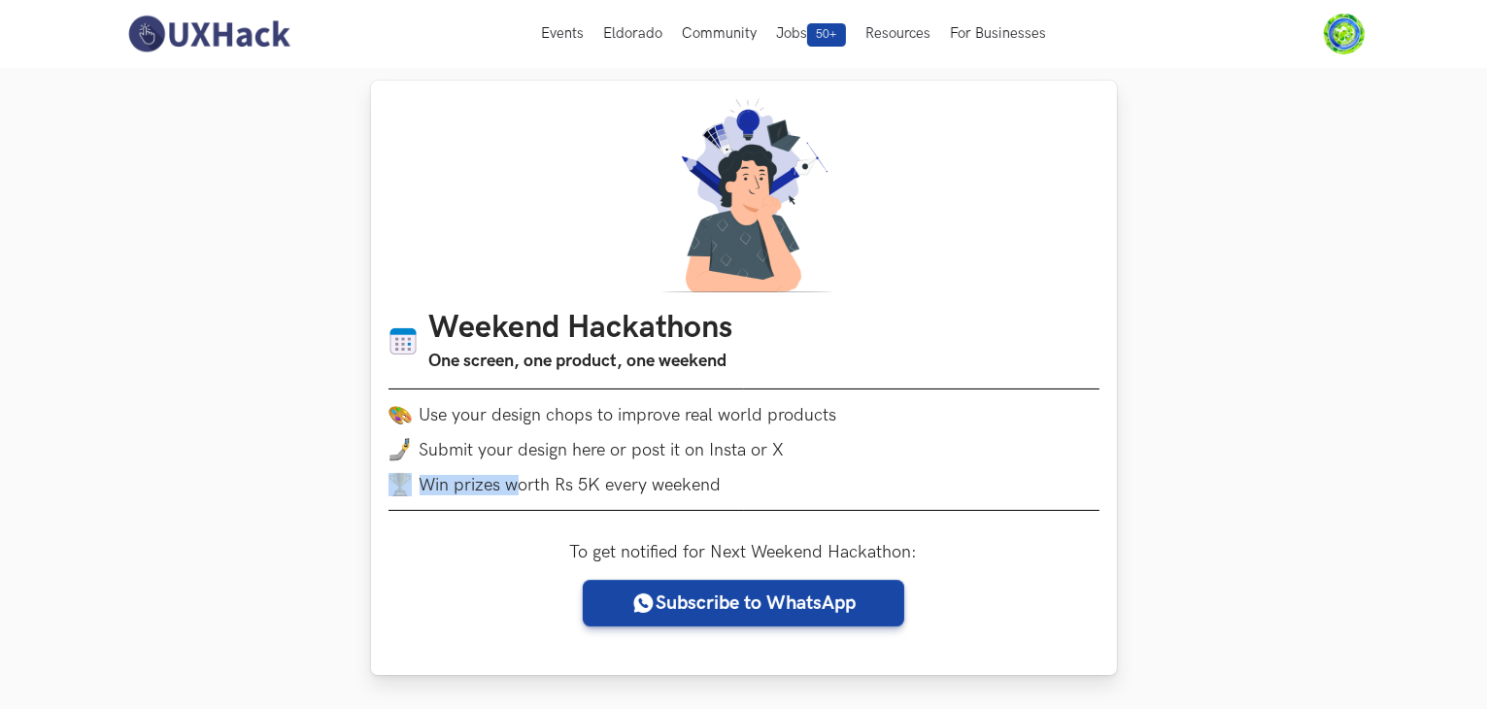
click at [545, 471] on ul "Use your design chops to improve real world products Submit your design here or…" at bounding box center [743, 449] width 711 height 93
click at [552, 469] on ul "Use your design chops to improve real world products Submit your design here or…" at bounding box center [743, 449] width 711 height 93
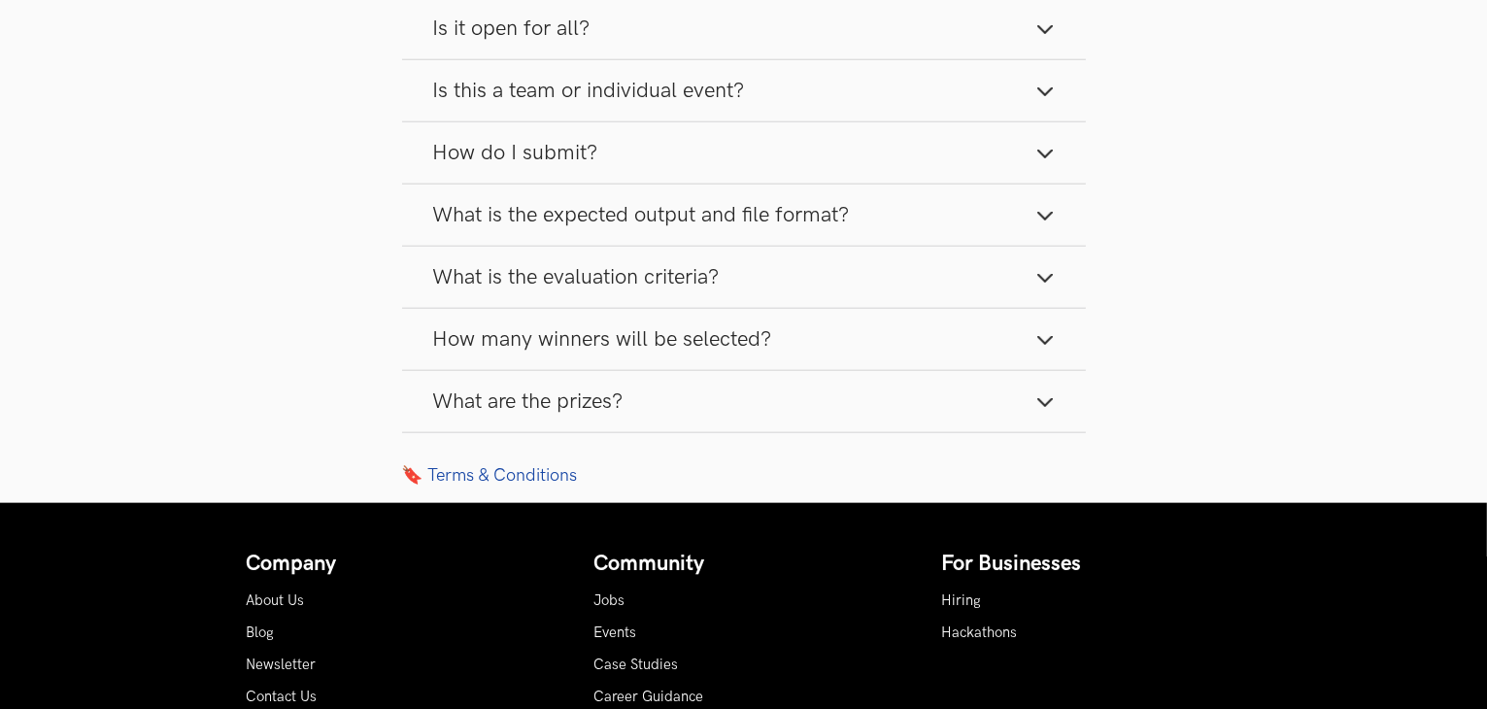
scroll to position [2159, 0]
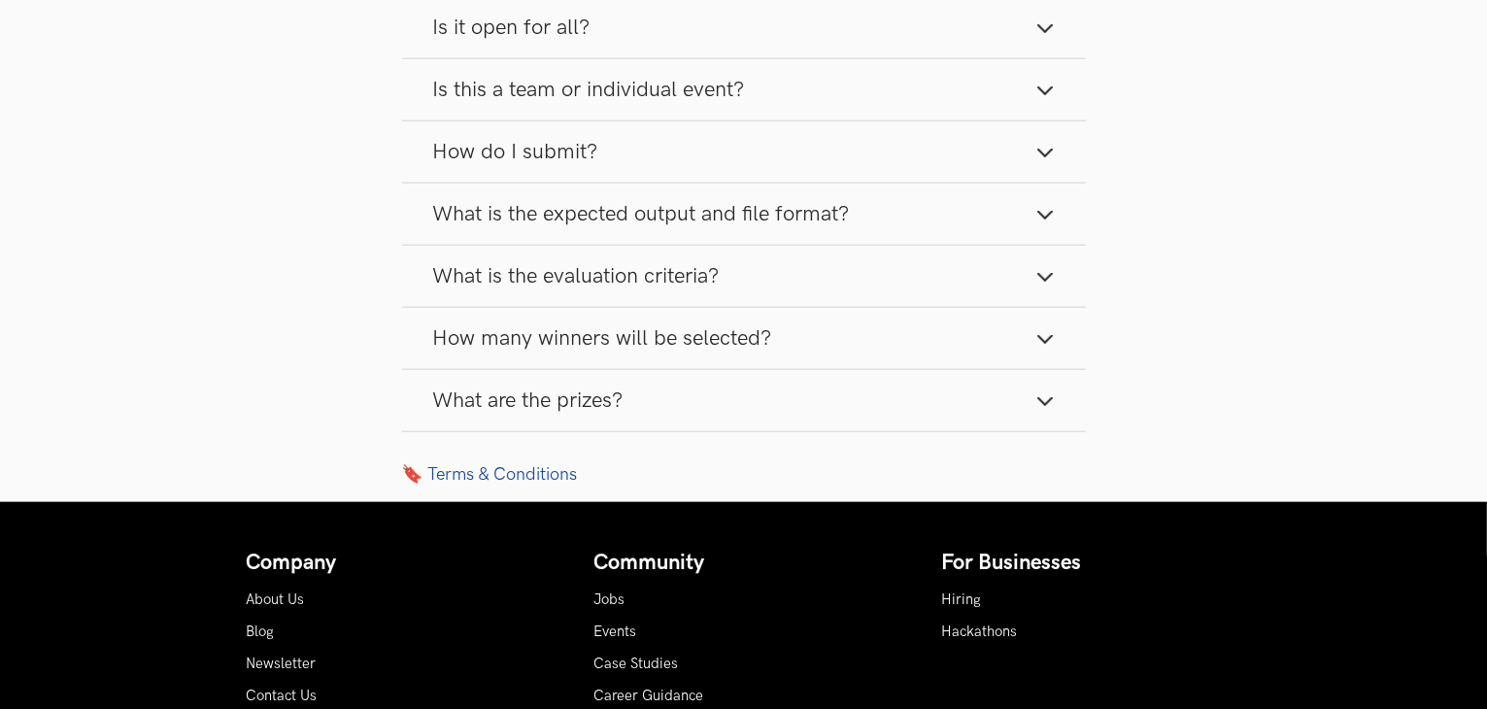
click at [601, 423] on button "What are the prizes?" at bounding box center [744, 400] width 684 height 61
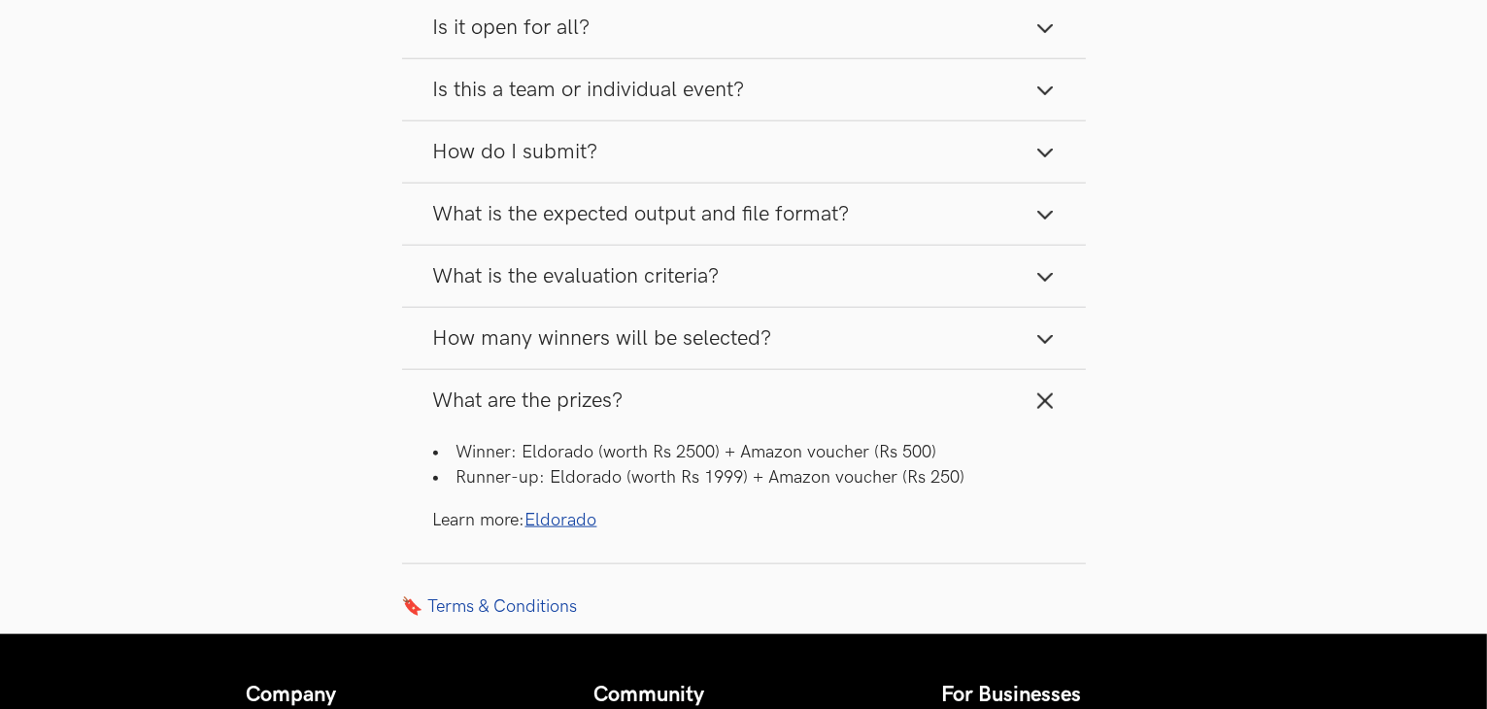
click at [601, 411] on span "What are the prizes?" at bounding box center [528, 401] width 190 height 26
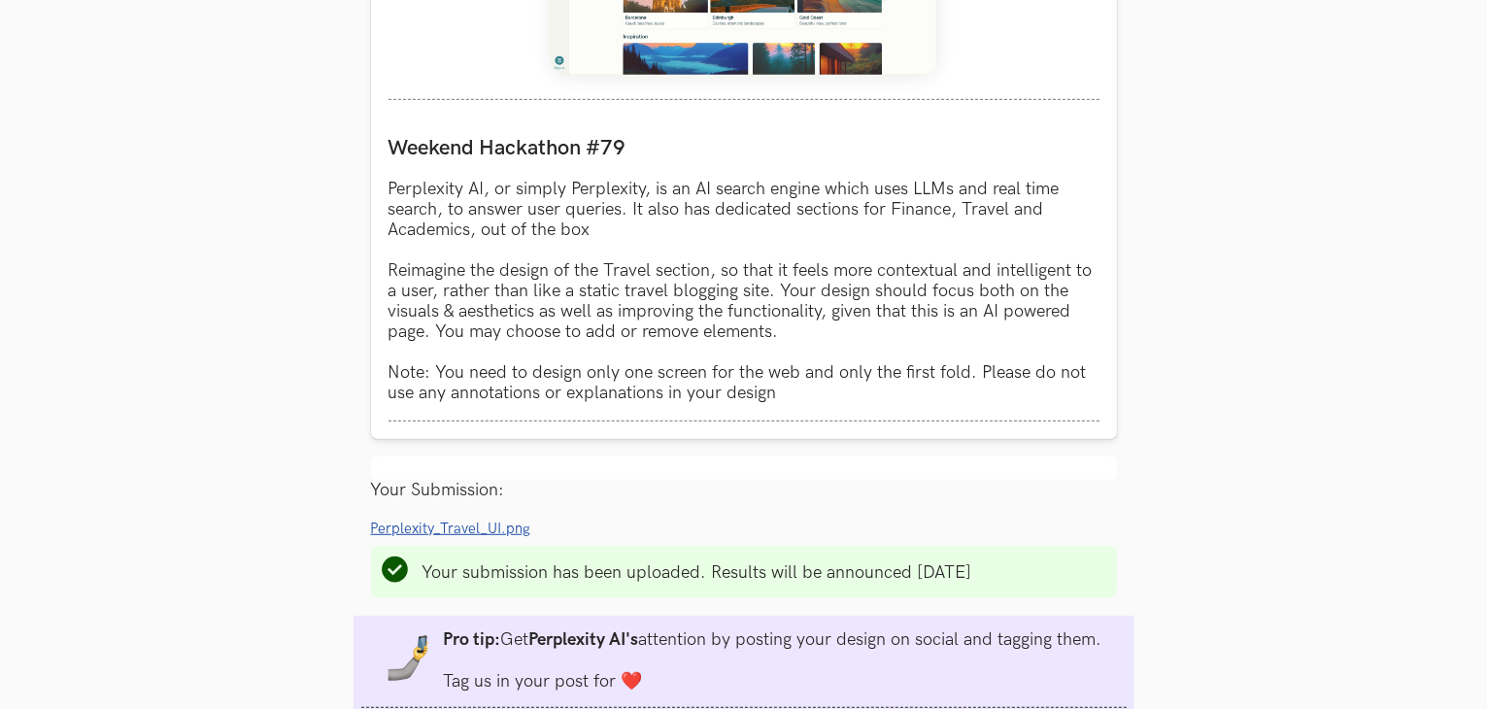
scroll to position [1192, 0]
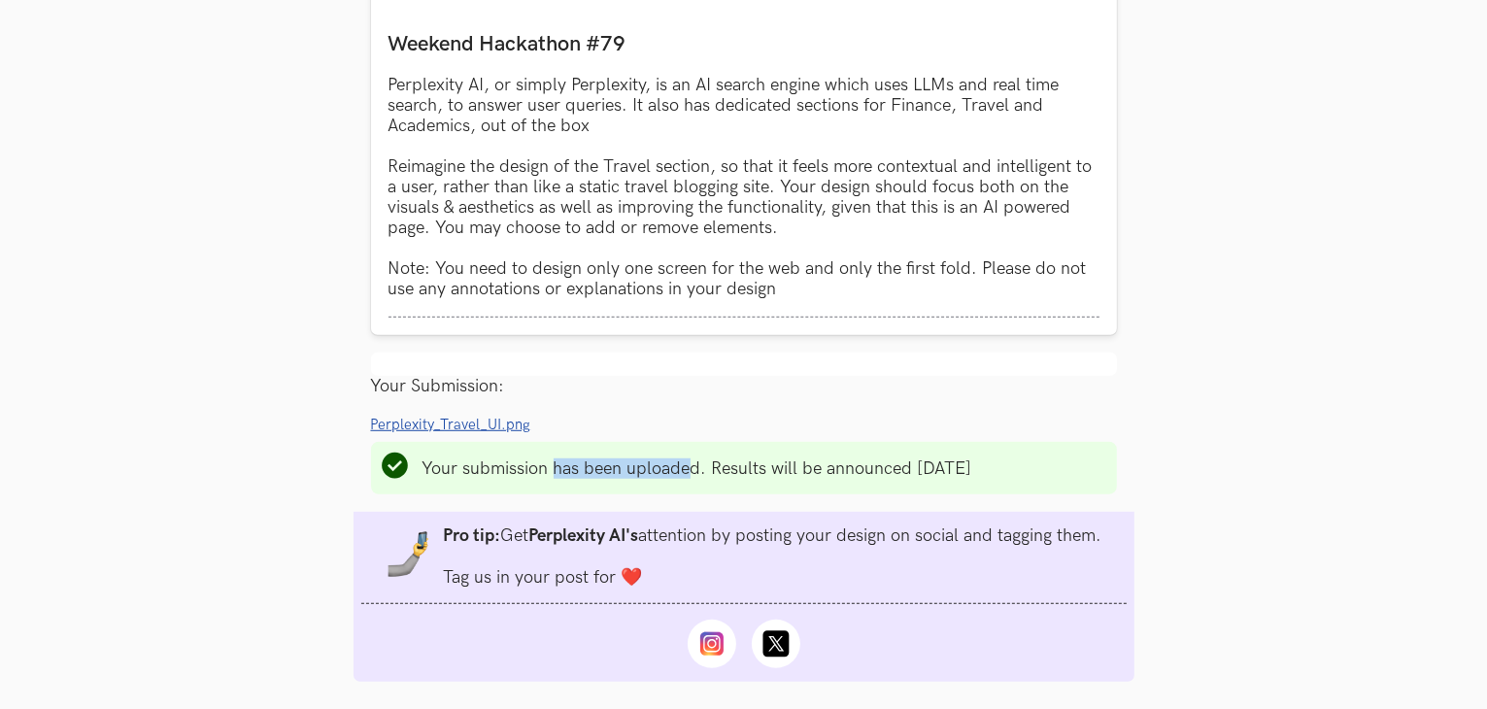
drag, startPoint x: 551, startPoint y: 473, endPoint x: 692, endPoint y: 452, distance: 143.4
click at [691, 451] on ul "Your submission has been uploaded. Results will be announced [DATE]" at bounding box center [744, 468] width 746 height 52
click at [692, 452] on ul "Your submission has been uploaded. Results will be announced [DATE]" at bounding box center [744, 468] width 746 height 52
